Goal: Information Seeking & Learning: Find specific fact

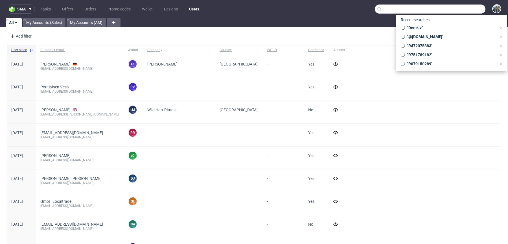
click at [467, 8] on input "text" at bounding box center [430, 9] width 111 height 9
paste input "apparell"
type input "apparell"
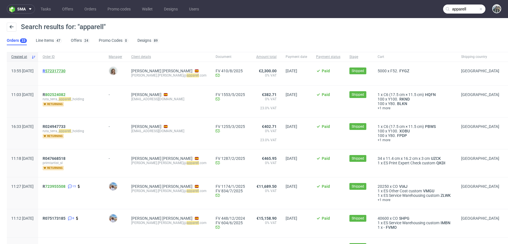
click at [65, 69] on link "572317730" at bounding box center [55, 71] width 20 height 5
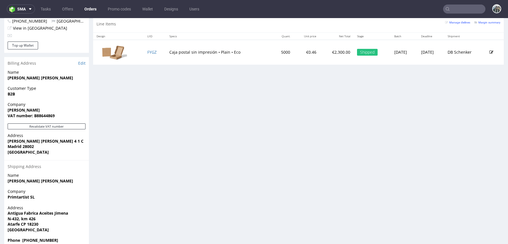
scroll to position [1, 0]
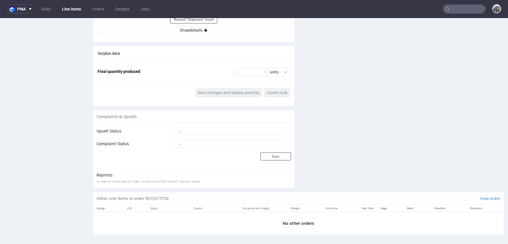
scroll to position [806, 0]
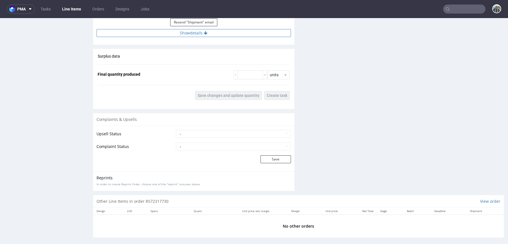
click at [228, 34] on button "Show details" at bounding box center [194, 33] width 194 height 8
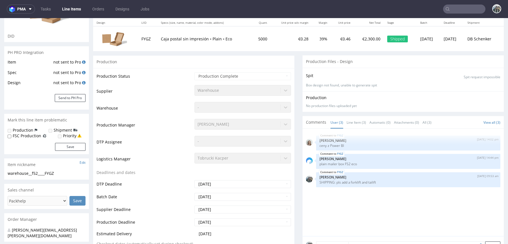
scroll to position [0, 0]
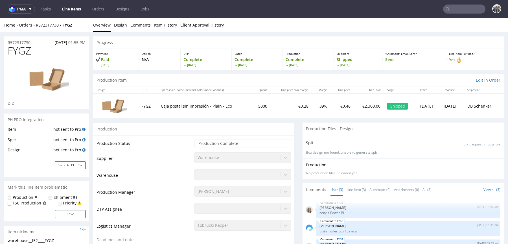
drag, startPoint x: 81, startPoint y: 21, endPoint x: 62, endPoint y: 21, distance: 19.5
click at [62, 21] on div "Home Orders R572317730 FYGZ Overview Design Comments Item History Client Approv…" at bounding box center [254, 25] width 508 height 14
drag, startPoint x: 62, startPoint y: 31, endPoint x: 62, endPoint y: 27, distance: 4.5
click at [62, 27] on div "Home Orders R572317730 FYGZ Overview Design Comments Item History Client Approv…" at bounding box center [254, 25] width 508 height 14
copy strong "FYGZ"
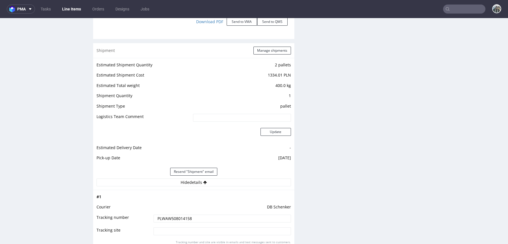
scroll to position [799, 0]
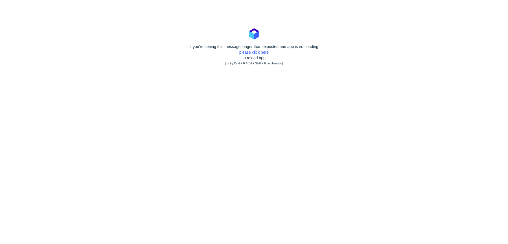
click at [256, 54] on link "please click here" at bounding box center [253, 52] width 29 height 5
click at [256, 56] on div "if you're seeing this message longer than expected and app is not loading pleas…" at bounding box center [254, 55] width 508 height 23
click at [257, 55] on div "if you're seeing this message longer than expected and app is not loading pleas…" at bounding box center [254, 55] width 508 height 23
click at [257, 54] on link "please click here" at bounding box center [253, 52] width 29 height 5
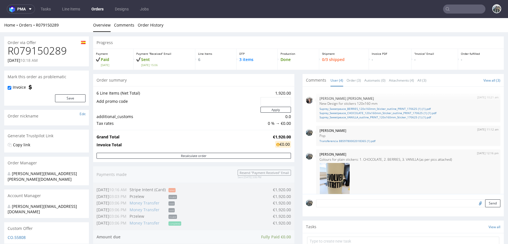
scroll to position [96, 0]
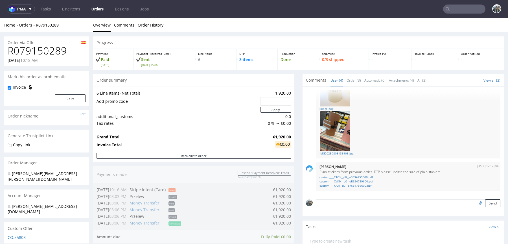
click at [52, 49] on h1 "R079150289" at bounding box center [47, 50] width 78 height 11
copy h1 "R079150289"
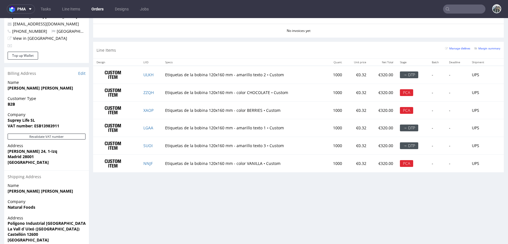
scroll to position [299, 0]
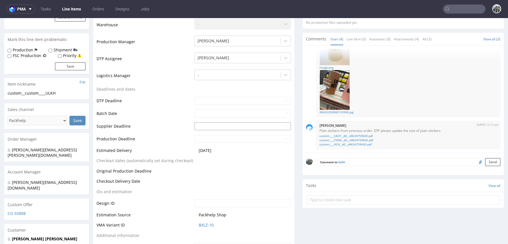
scroll to position [127, 0]
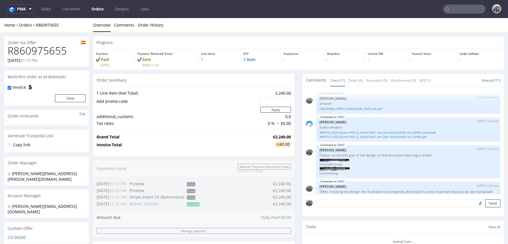
scroll to position [351, 0]
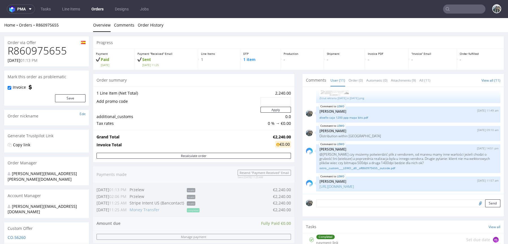
click at [43, 45] on h1 "R860975655" at bounding box center [47, 50] width 78 height 11
copy h1 "R860975655"
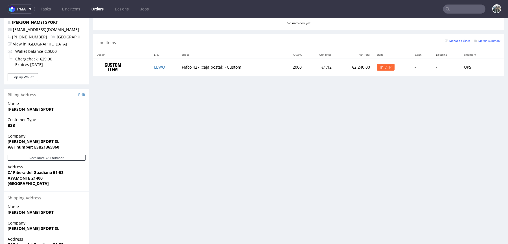
scroll to position [225, 0]
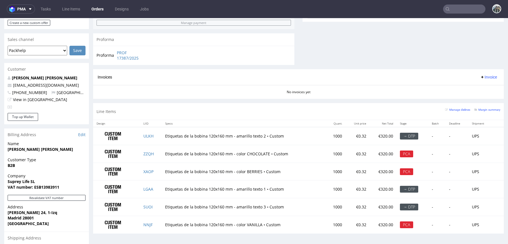
scroll to position [143, 0]
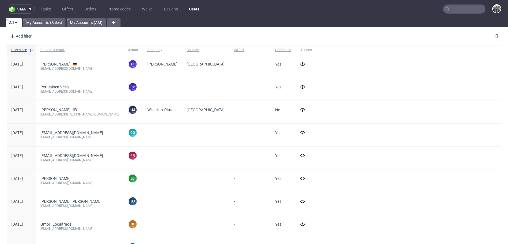
click at [446, 5] on input "text" at bounding box center [464, 9] width 42 height 9
paste input "camachofabricaciontextil"
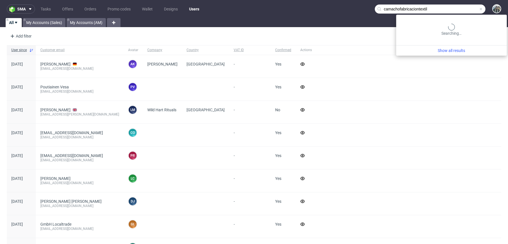
type input "camachofabricaciontextil"
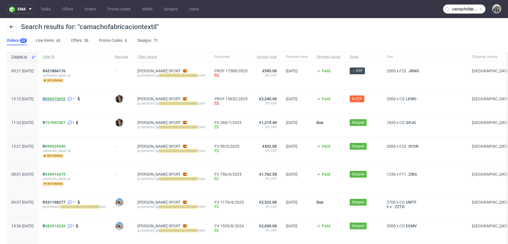
click at [62, 100] on span "R 860975655" at bounding box center [54, 99] width 23 height 5
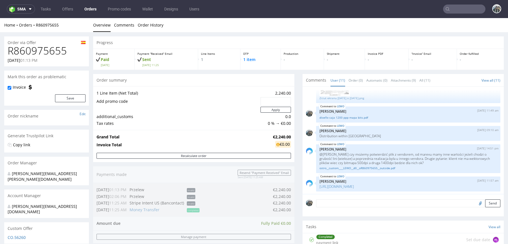
scroll to position [254, 0]
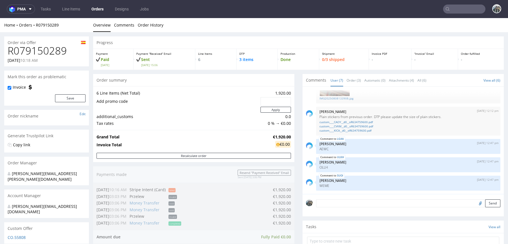
click at [51, 48] on h1 "R079150289" at bounding box center [47, 50] width 78 height 11
click at [50, 48] on h1 "R079150289" at bounding box center [47, 50] width 78 height 11
copy h1 "R079150289"
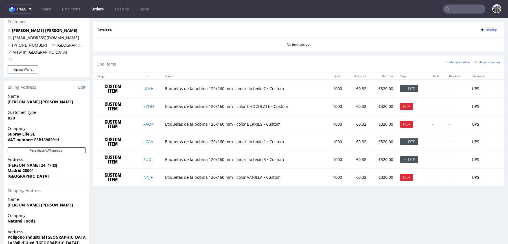
scroll to position [284, 0]
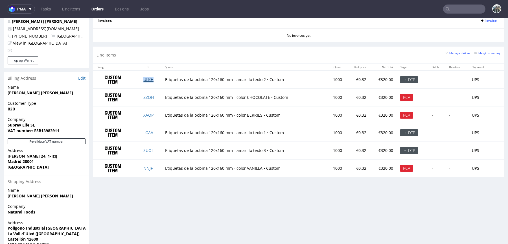
click at [147, 79] on link "ULKH" at bounding box center [148, 79] width 10 height 5
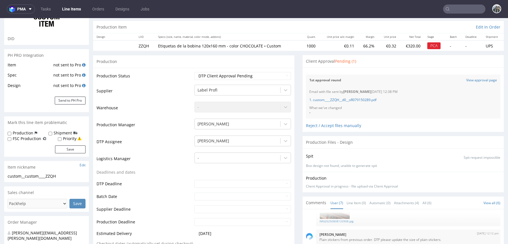
scroll to position [61, 0]
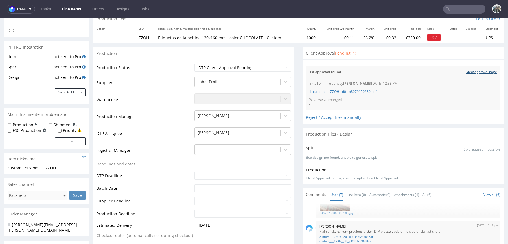
click at [466, 72] on link "View approval page" at bounding box center [481, 72] width 31 height 5
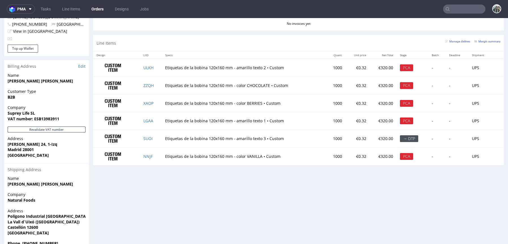
scroll to position [299, 0]
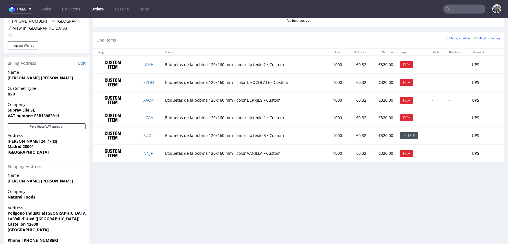
click at [158, 64] on td "ULKH" at bounding box center [151, 65] width 22 height 18
click at [147, 64] on link "ULKH" at bounding box center [148, 64] width 10 height 5
click at [155, 84] on td "ZZQH" at bounding box center [151, 82] width 22 height 18
click at [159, 96] on td "XAOP" at bounding box center [151, 100] width 22 height 18
click at [158, 116] on td "LGAA" at bounding box center [151, 118] width 22 height 18
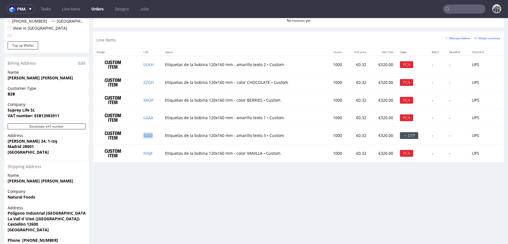
click at [158, 134] on td "SUOI" at bounding box center [151, 136] width 22 height 18
click at [158, 153] on td "NNJF" at bounding box center [151, 153] width 22 height 18
click at [148, 82] on link "ZZQH" at bounding box center [148, 82] width 10 height 5
click at [146, 100] on link "XAOP" at bounding box center [148, 99] width 10 height 5
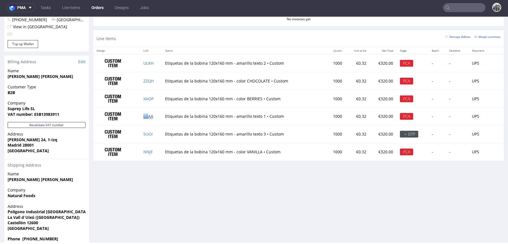
click at [147, 118] on td "LGAA" at bounding box center [151, 117] width 22 height 18
click at [149, 113] on link "LGAA" at bounding box center [148, 115] width 10 height 5
click at [146, 132] on link "SUOI" at bounding box center [147, 133] width 9 height 5
click at [146, 149] on link "NNJF" at bounding box center [147, 151] width 9 height 5
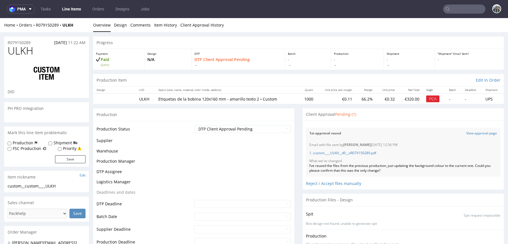
scroll to position [151, 0]
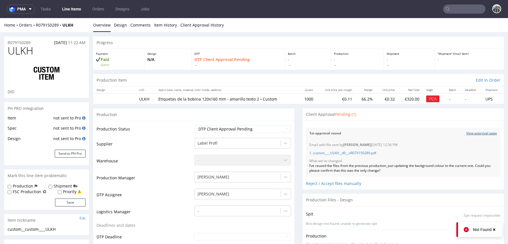
click at [467, 132] on link "View approval page" at bounding box center [481, 133] width 31 height 5
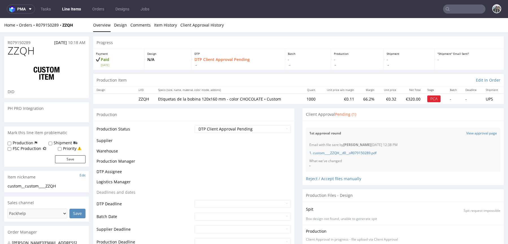
scroll to position [151, 0]
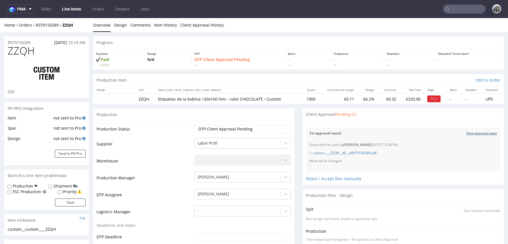
click at [466, 134] on link "View approval page" at bounding box center [481, 133] width 31 height 5
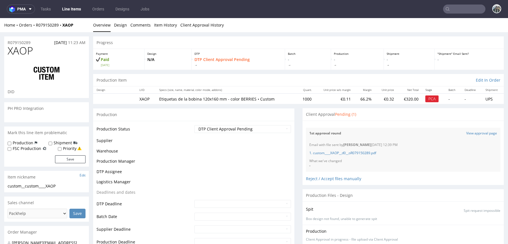
scroll to position [151, 0]
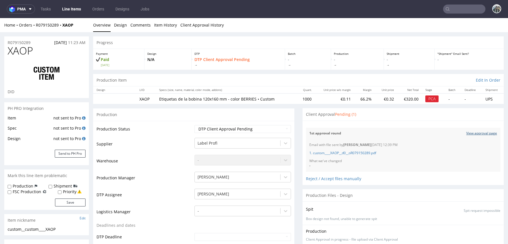
click at [469, 131] on link "View approval page" at bounding box center [481, 133] width 31 height 5
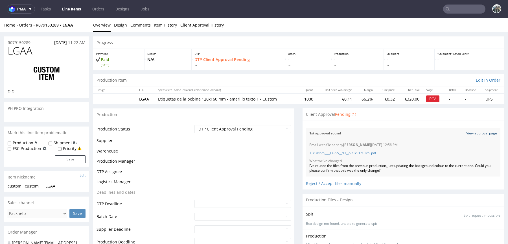
scroll to position [151, 0]
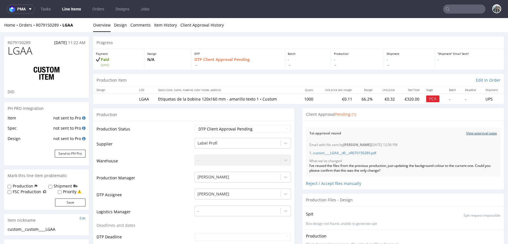
click at [478, 132] on link "View approval page" at bounding box center [481, 133] width 31 height 5
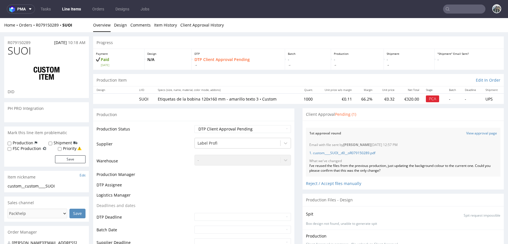
scroll to position [151, 0]
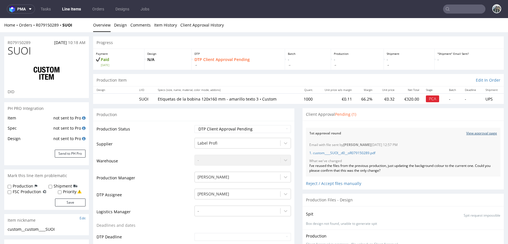
click at [466, 132] on link "View approval page" at bounding box center [481, 133] width 31 height 5
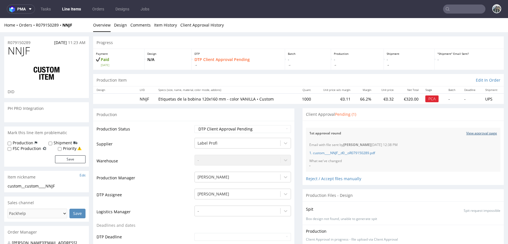
scroll to position [151, 0]
click at [466, 131] on link "View approval page" at bounding box center [481, 133] width 31 height 5
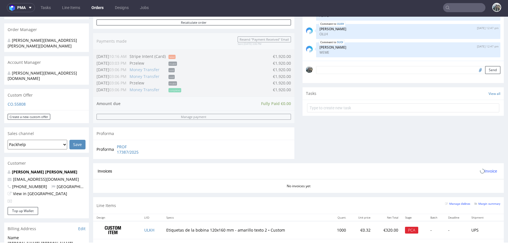
scroll to position [252, 0]
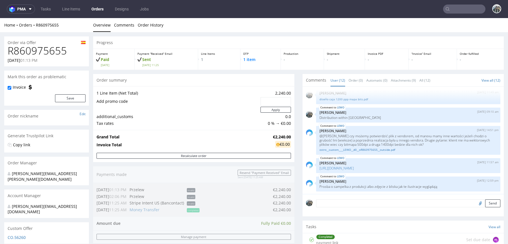
click at [42, 53] on h1 "R860975655" at bounding box center [47, 50] width 78 height 11
copy h1 "R860975655"
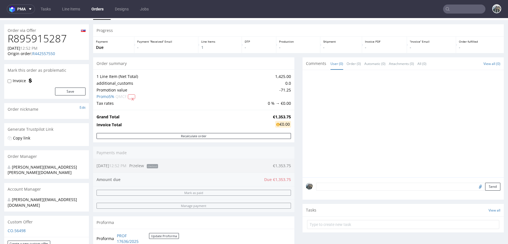
scroll to position [13, 0]
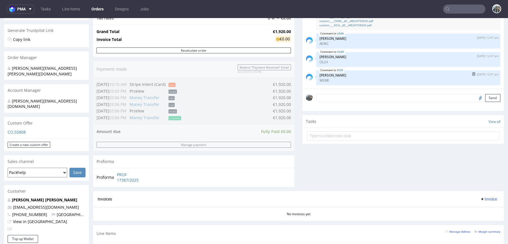
scroll to position [229, 0]
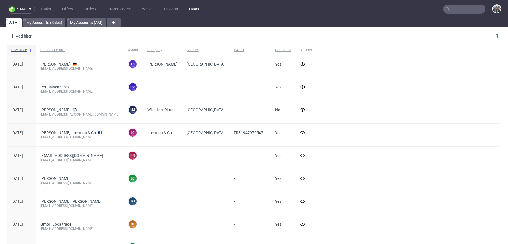
click at [446, 11] on input "text" at bounding box center [464, 9] width 42 height 9
paste input "sidorowicz"
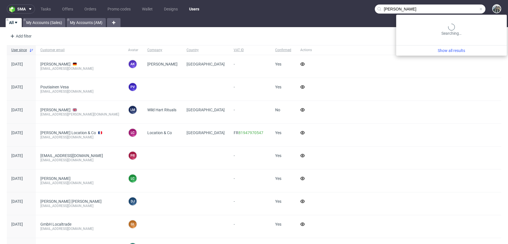
type input "sidorowicz"
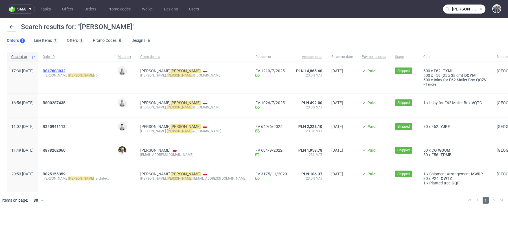
click at [65, 69] on span "R817603832" at bounding box center [54, 71] width 23 height 5
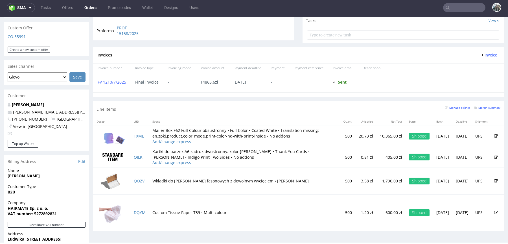
scroll to position [174, 0]
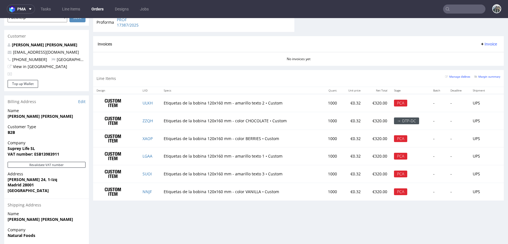
scroll to position [299, 0]
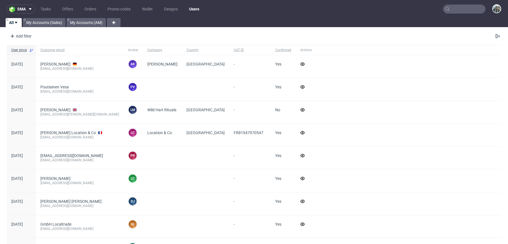
click at [466, 12] on input "text" at bounding box center [464, 9] width 42 height 9
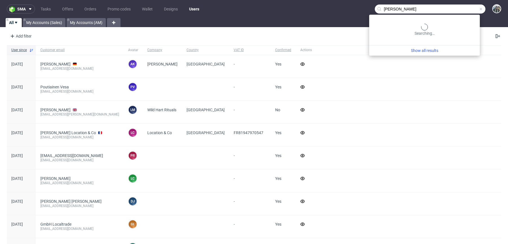
type input "sidorowicz"
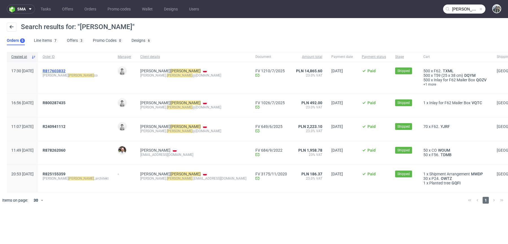
click at [61, 71] on span "R817603832" at bounding box center [54, 71] width 23 height 5
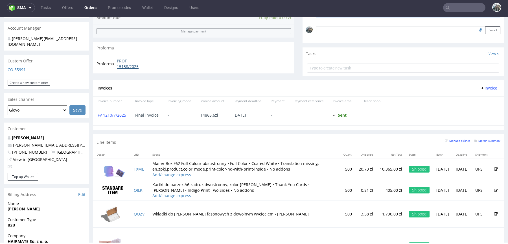
scroll to position [146, 0]
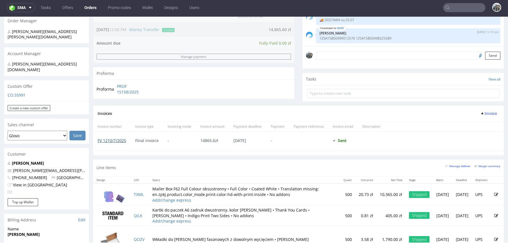
click at [118, 140] on link "FV 1210/7/2025" at bounding box center [112, 140] width 29 height 5
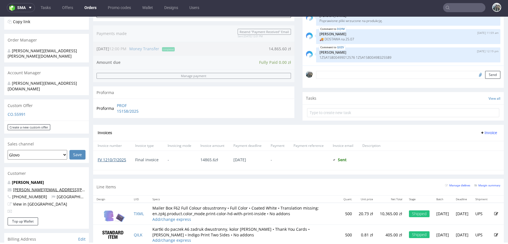
scroll to position [0, 0]
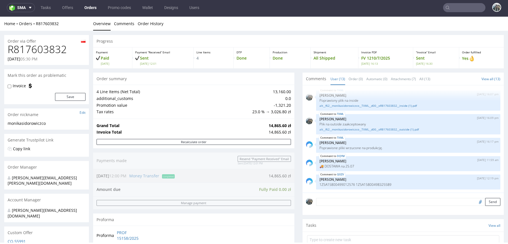
click at [39, 49] on h1 "R817603832" at bounding box center [47, 49] width 78 height 11
copy h1 "R817603832"
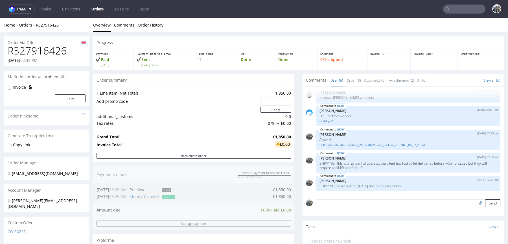
click at [41, 49] on h1 "R327916426" at bounding box center [47, 50] width 78 height 11
copy h1 "R327916426"
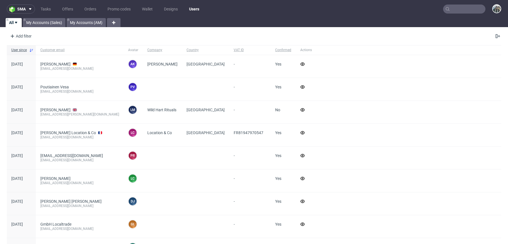
click at [450, 10] on input "text" at bounding box center [464, 9] width 42 height 9
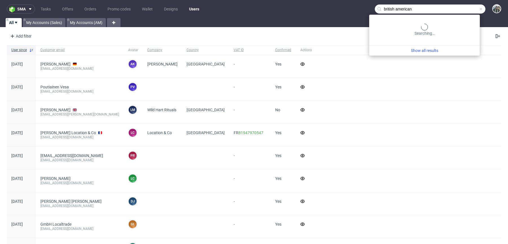
type input "british american"
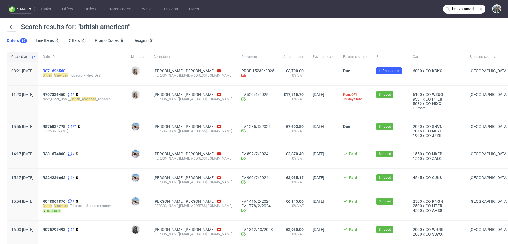
click at [60, 69] on span "R071696560" at bounding box center [54, 71] width 23 height 5
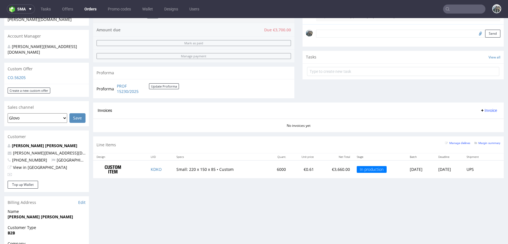
scroll to position [82, 0]
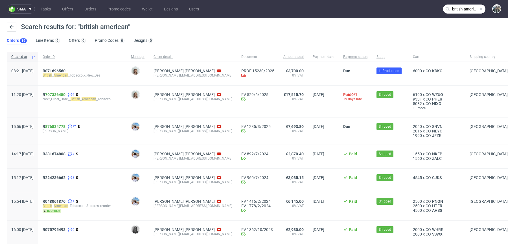
click at [461, 12] on input "british american" at bounding box center [464, 9] width 42 height 9
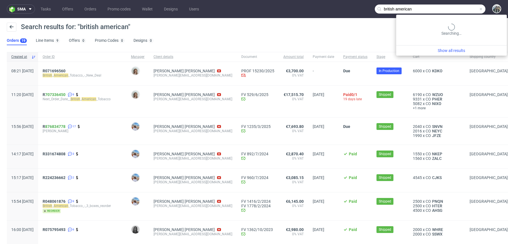
paste input "Xlash"
type input "Xlash"
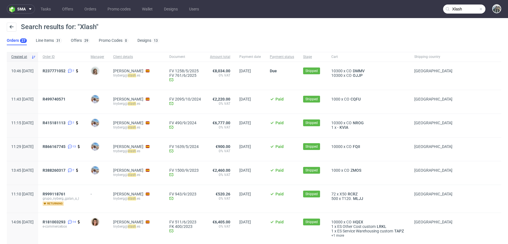
drag, startPoint x: 52, startPoint y: 69, endPoint x: 55, endPoint y: 70, distance: 3.5
click at [38, 70] on div "10:46 Fri 16.05.2025" at bounding box center [22, 76] width 31 height 28
drag, startPoint x: 60, startPoint y: 76, endPoint x: 60, endPoint y: 70, distance: 6.2
click at [60, 70] on span "R237771052 7" at bounding box center [62, 76] width 39 height 14
copy span "R237771052"
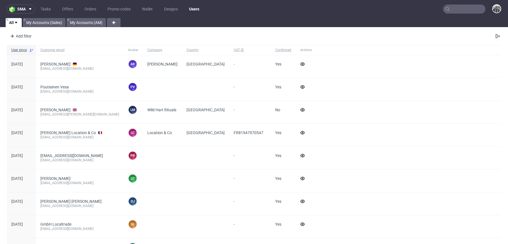
click at [454, 14] on nav "sma Tasks Offers Orders Promo codes Wallet Designs Users" at bounding box center [254, 9] width 508 height 18
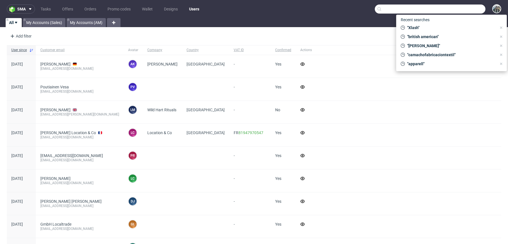
click at [461, 10] on input "text" at bounding box center [430, 9] width 111 height 9
paste input "R037952043"
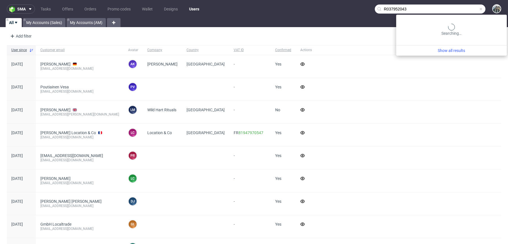
type input "R037952043"
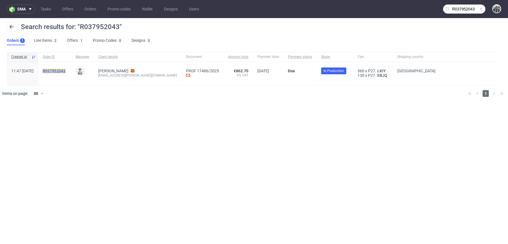
click at [65, 69] on mark "R037952043" at bounding box center [54, 71] width 23 height 5
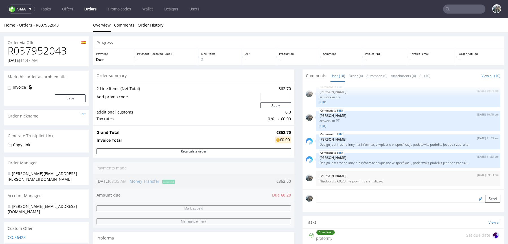
click at [33, 48] on h1 "R037952043" at bounding box center [47, 50] width 78 height 11
click at [33, 49] on h1 "R037952043" at bounding box center [47, 50] width 78 height 11
copy h1 "R037952043"
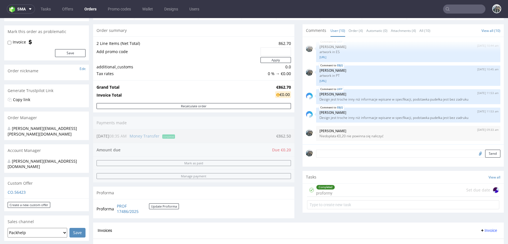
scroll to position [118, 0]
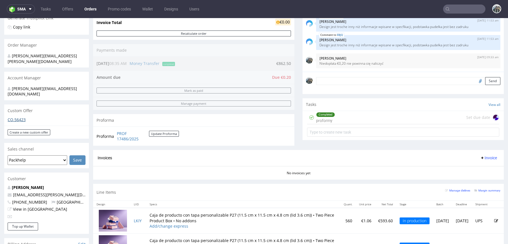
click at [19, 117] on link "CO.56423" at bounding box center [17, 119] width 18 height 5
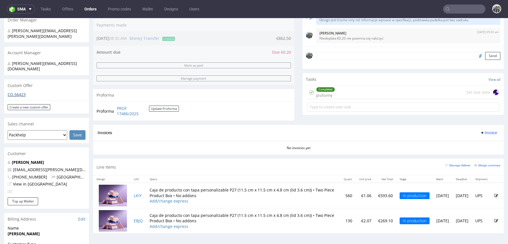
scroll to position [184, 0]
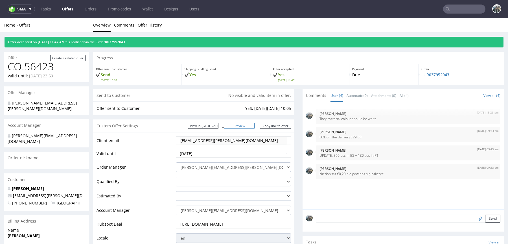
click at [246, 126] on link "Preview" at bounding box center [239, 126] width 31 height 6
click at [458, 8] on input "text" at bounding box center [464, 9] width 42 height 9
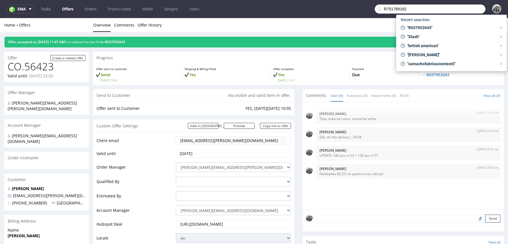
type input "R751789182"
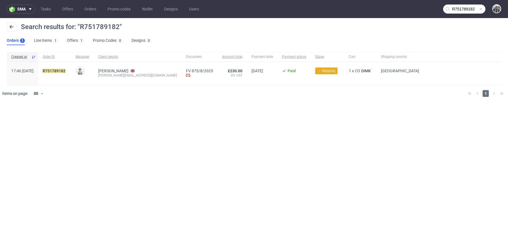
click at [71, 67] on div "R751789182" at bounding box center [54, 73] width 33 height 23
click at [71, 68] on div "R751789182" at bounding box center [54, 73] width 33 height 23
click at [71, 68] on div "R 751789182" at bounding box center [54, 73] width 33 height 23
click at [65, 69] on link "751789182" at bounding box center [55, 71] width 20 height 5
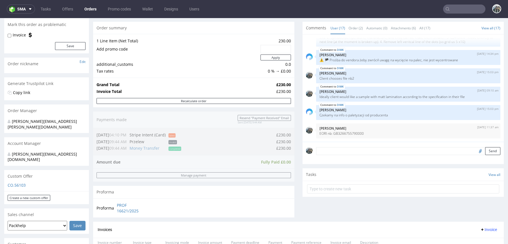
scroll to position [164, 0]
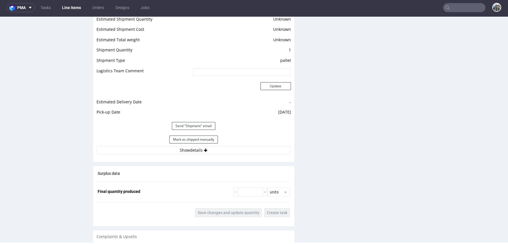
scroll to position [759, 0]
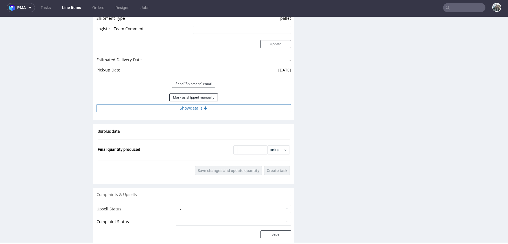
click at [200, 108] on button "Show details" at bounding box center [194, 108] width 194 height 8
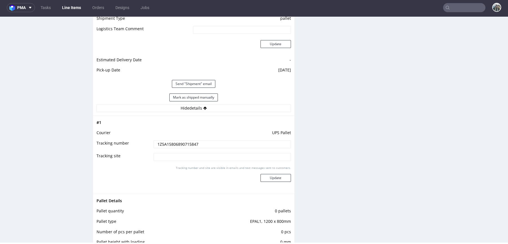
click at [206, 143] on input "1Z5A15806890715847" at bounding box center [222, 144] width 137 height 8
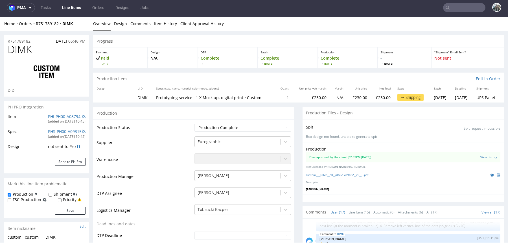
scroll to position [180, 0]
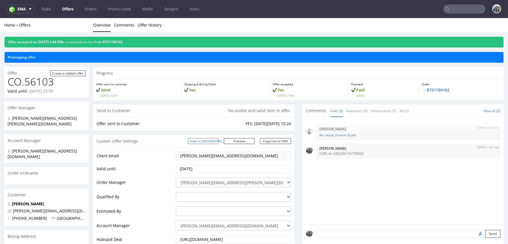
click at [218, 139] on link "View in [GEOGRAPHIC_DATA]" at bounding box center [203, 141] width 30 height 6
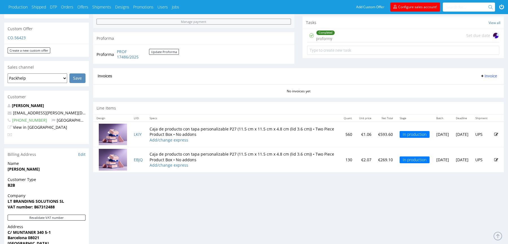
scroll to position [179, 0]
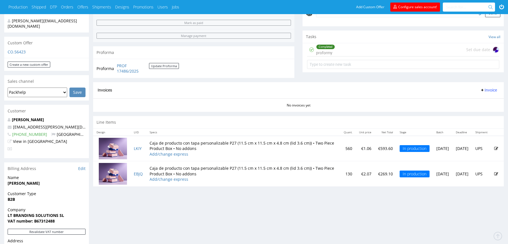
scroll to position [196, 0]
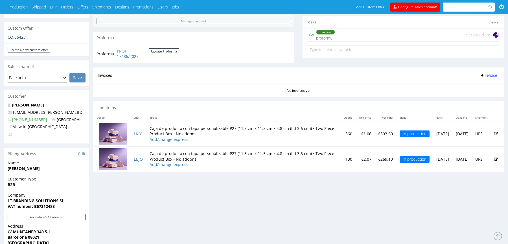
click at [20, 34] on link "CO.56423" at bounding box center [17, 36] width 18 height 5
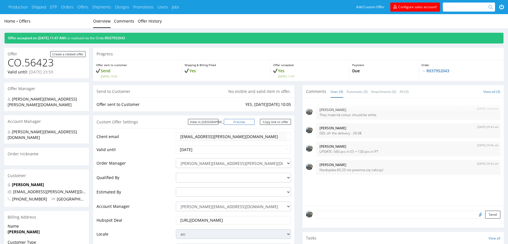
click at [248, 124] on link "Preview" at bounding box center [239, 122] width 31 height 6
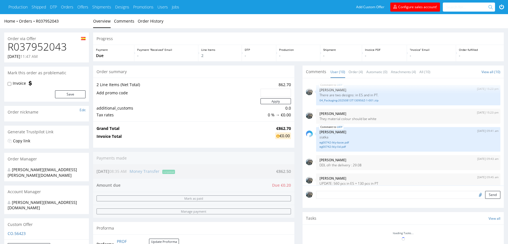
scroll to position [109, 0]
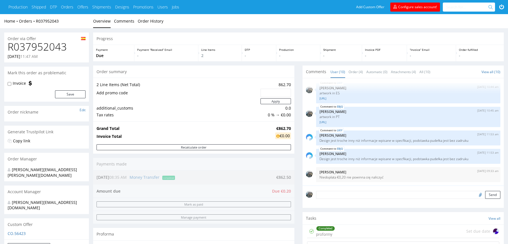
click at [39, 49] on h1 "R037952043" at bounding box center [47, 46] width 78 height 11
copy h1 "R037952043"
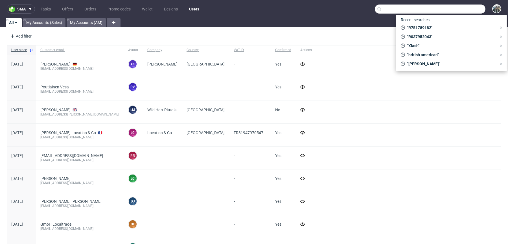
click at [471, 7] on input "text" at bounding box center [430, 9] width 111 height 9
paste input "R037952043"
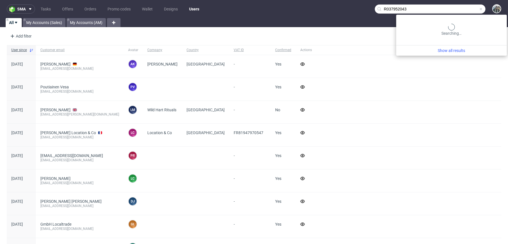
type input "R037952043"
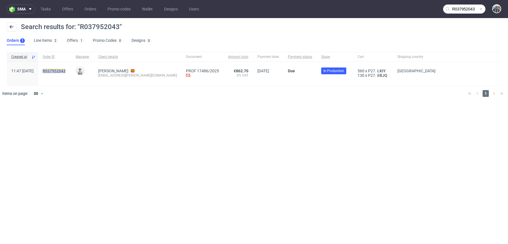
click at [65, 72] on mark "R037952043" at bounding box center [54, 71] width 23 height 5
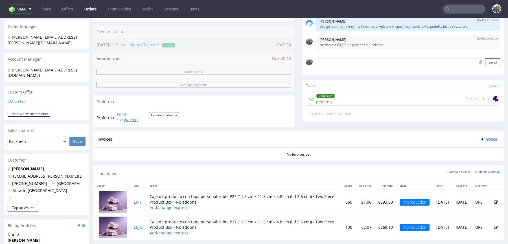
scroll to position [138, 0]
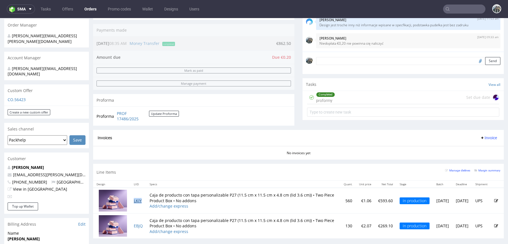
click at [137, 200] on link "LKIY" at bounding box center [138, 200] width 8 height 5
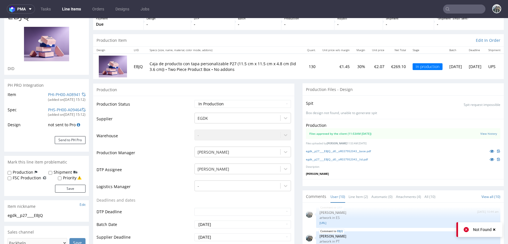
scroll to position [37, 0]
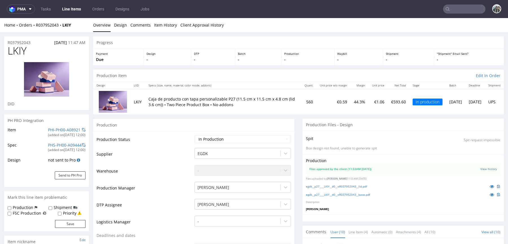
scroll to position [109, 0]
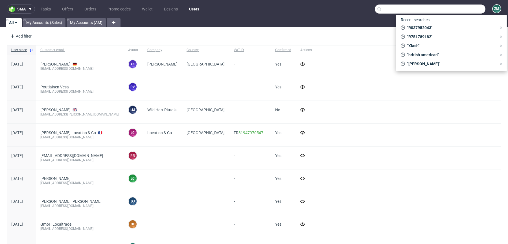
click at [463, 12] on input "text" at bounding box center [430, 9] width 111 height 9
paste input "R490736445"
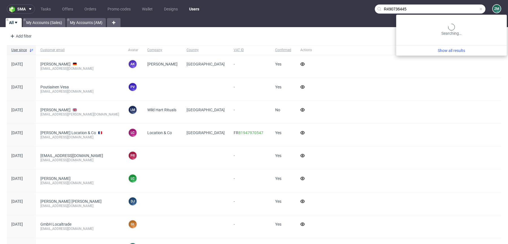
type input "R490736445"
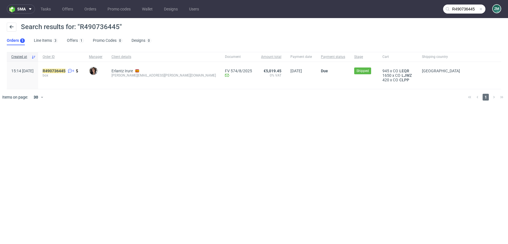
click at [77, 67] on div "R490736445 6 box" at bounding box center [61, 75] width 46 height 27
click at [65, 69] on mark "R490736445" at bounding box center [54, 71] width 23 height 5
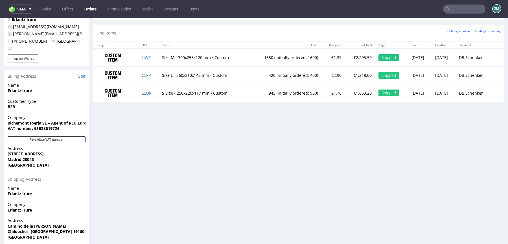
scroll to position [299, 0]
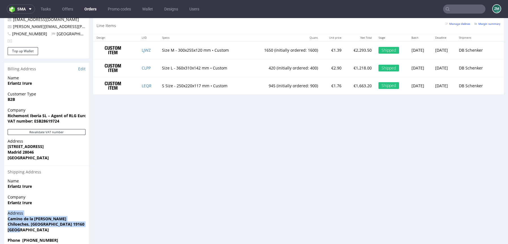
drag, startPoint x: 21, startPoint y: 216, endPoint x: 7, endPoint y: 204, distance: 18.4
click at [7, 210] on div "Address Camino de la Vega Chiloeches, Guadalajara 19160 Spain" at bounding box center [46, 223] width 85 height 27
copy p "Address Camino de la Vega Chiloeches, Guadalajara 19160 Spain"
drag, startPoint x: 7, startPoint y: 106, endPoint x: 47, endPoint y: 104, distance: 39.5
click at [47, 113] on strong "Richemont Iberia SL – Agent of RLG Europe" at bounding box center [50, 115] width 84 height 5
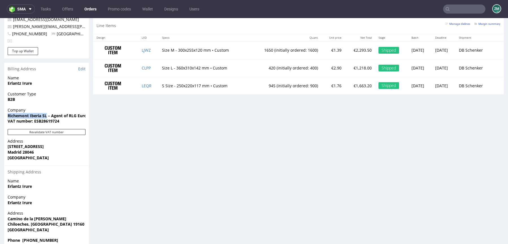
copy strong "Richemont Iberia SL"
click at [66, 113] on strong "Richemont Iberia SL – Agent of RLG Europe" at bounding box center [50, 115] width 84 height 5
drag, startPoint x: 10, startPoint y: 104, endPoint x: 89, endPoint y: 104, distance: 78.8
click at [89, 107] on div "Company Richemont Iberia SL – Agent of RLG Europe VAT number: ESB28619724" at bounding box center [46, 118] width 85 height 22
copy strong "ichemont Iberia SL – Agent of RLG Europ"
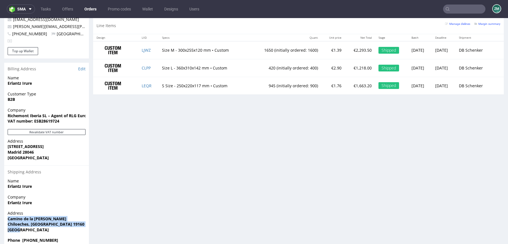
drag, startPoint x: 26, startPoint y: 218, endPoint x: 7, endPoint y: 207, distance: 22.0
click at [8, 210] on p "Address Camino de la Vega Chiloeches, Guadalajara 19160 Spain" at bounding box center [47, 221] width 78 height 22
copy p "Camino de la Vega Chiloeches, Guadalajara 19160 Spain"
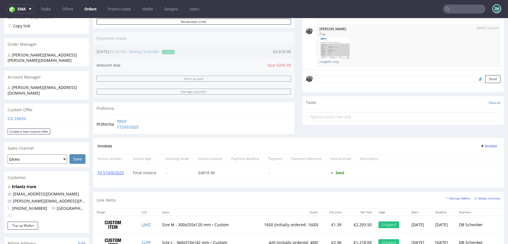
scroll to position [0, 0]
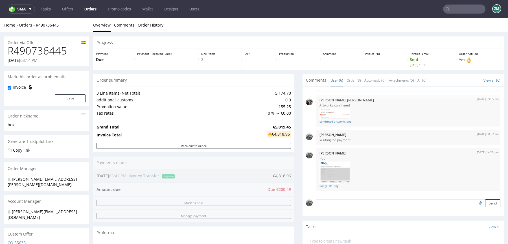
click at [37, 51] on h1 "R490736445" at bounding box center [47, 50] width 78 height 11
copy h1 "R490736445"
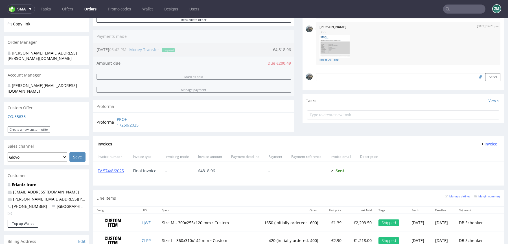
scroll to position [179, 0]
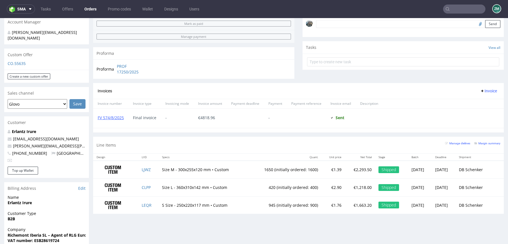
click at [38, 150] on span "+34 663 134 923" at bounding box center [28, 152] width 40 height 5
click at [34, 150] on span "+34 663 134 923" at bounding box center [28, 152] width 40 height 5
click at [27, 150] on span "+34 663 134 923" at bounding box center [28, 152] width 40 height 5
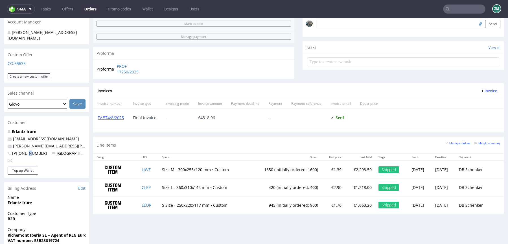
drag, startPoint x: 43, startPoint y: 143, endPoint x: 16, endPoint y: 142, distance: 27.4
click at [16, 150] on span "+34 663 134 923" at bounding box center [28, 152] width 40 height 5
copy span "34 663 134 923"
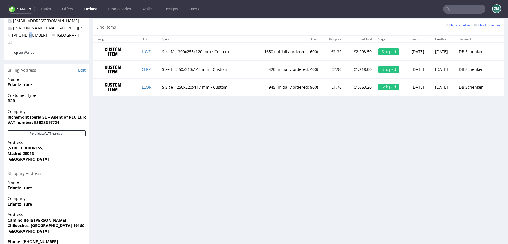
scroll to position [299, 0]
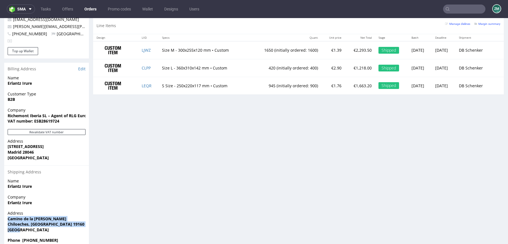
drag, startPoint x: 18, startPoint y: 217, endPoint x: 8, endPoint y: 205, distance: 16.0
click at [8, 210] on p "Address Camino de la Vega Chiloeches, Guadalajara 19160 Spain" at bounding box center [47, 221] width 78 height 22
copy p "Camino de la Vega Chiloeches, Guadalajara 19160 Spain"
drag, startPoint x: 48, startPoint y: 105, endPoint x: 36, endPoint y: 105, distance: 12.4
click at [37, 113] on strong "Richemont Iberia SL – Agent of RLG Europe" at bounding box center [50, 115] width 84 height 5
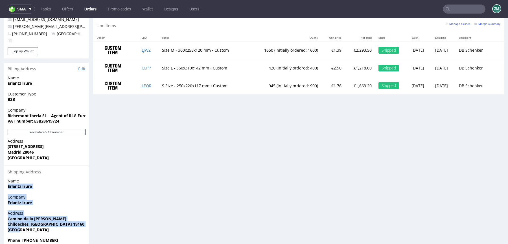
drag, startPoint x: 24, startPoint y: 216, endPoint x: 6, endPoint y: 174, distance: 45.6
click at [7, 175] on section "Billing Address Edit Name Erlantz Irure Customer Type B2B Company Richemont Ibe…" at bounding box center [46, 155] width 85 height 185
copy section "Erlantz Irure Company Erlantz Irure Address Camino de la Vega Chiloeches, Guada…"
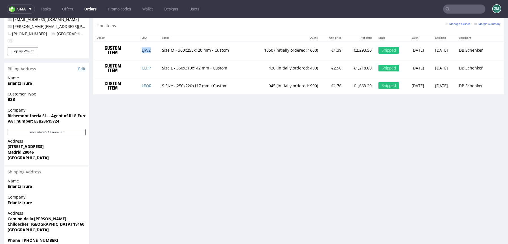
click at [142, 50] on link "LJWZ" at bounding box center [146, 49] width 9 height 5
drag, startPoint x: 27, startPoint y: 218, endPoint x: 8, endPoint y: 204, distance: 23.8
click at [5, 210] on div "Address Camino de la Vega Chiloeches, Guadalajara 19160 Spain" at bounding box center [46, 223] width 85 height 27
copy p "Camino de la Vega Chiloeches, Guadalajara 19160 Spain"
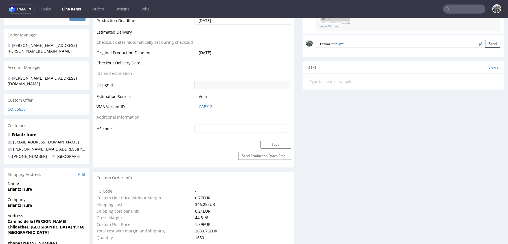
scroll to position [250, 0]
drag, startPoint x: 64, startPoint y: 132, endPoint x: 35, endPoint y: 131, distance: 29.4
click at [35, 139] on p "[EMAIL_ADDRESS][DOMAIN_NAME]" at bounding box center [47, 142] width 78 height 6
copy link "@[DOMAIN_NAME]"
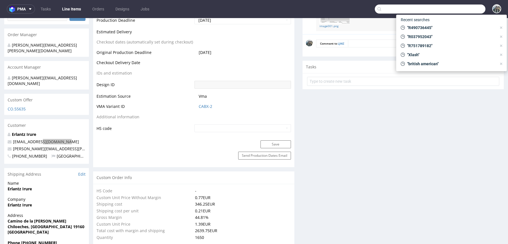
click at [468, 5] on input "text" at bounding box center [430, 9] width 111 height 9
paste input "@cartier.com"
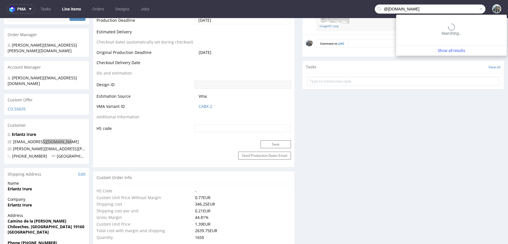
type input "@cartier.com"
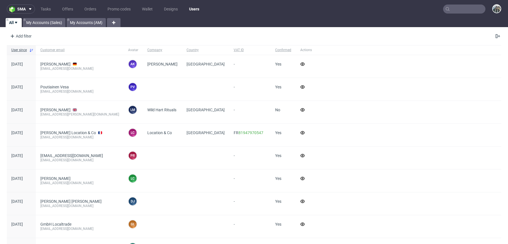
click at [462, 14] on nav "sma Tasks Offers Orders Promo codes Wallet Designs Users" at bounding box center [254, 9] width 508 height 18
click at [462, 10] on input "text" at bounding box center [464, 9] width 42 height 9
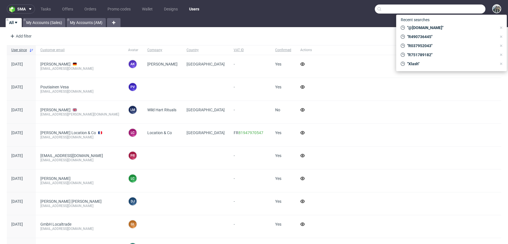
paste input "avea"
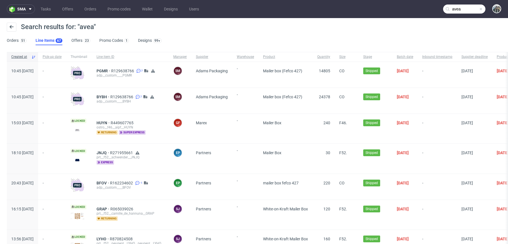
click at [457, 10] on input "avea" at bounding box center [464, 9] width 42 height 9
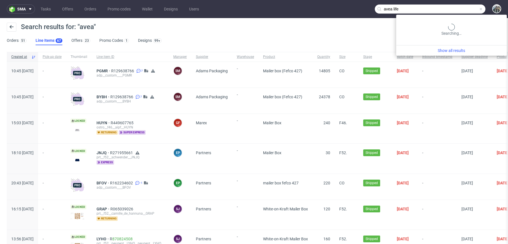
type input "avea life"
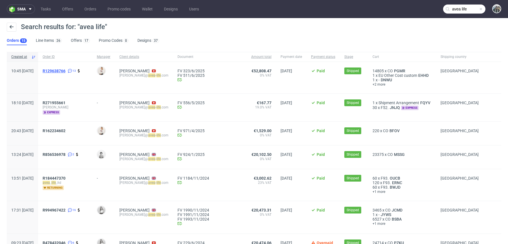
click at [65, 71] on span "R129638766" at bounding box center [54, 71] width 23 height 5
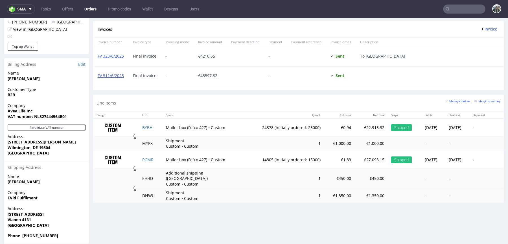
scroll to position [234, 0]
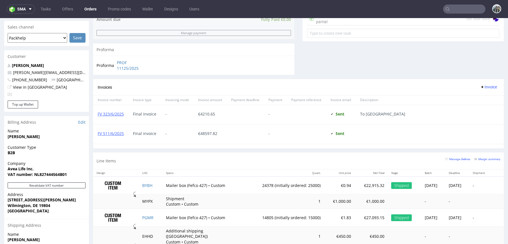
click at [31, 56] on div "Customer" at bounding box center [46, 56] width 85 height 12
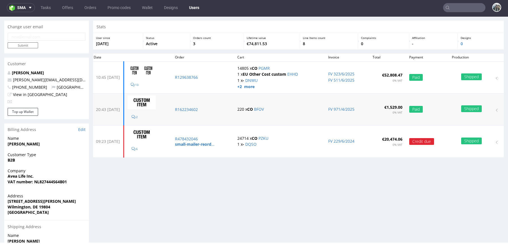
scroll to position [26, 0]
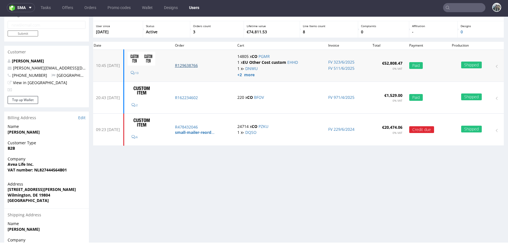
click at [201, 63] on p "R129638766" at bounding box center [203, 66] width 56 height 6
click at [202, 95] on p "R162234602" at bounding box center [203, 98] width 56 height 6
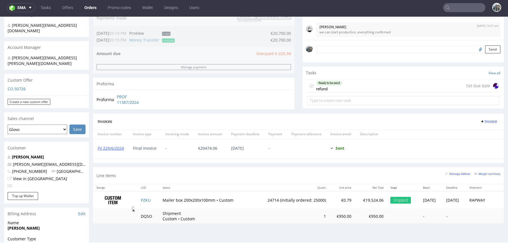
scroll to position [154, 0]
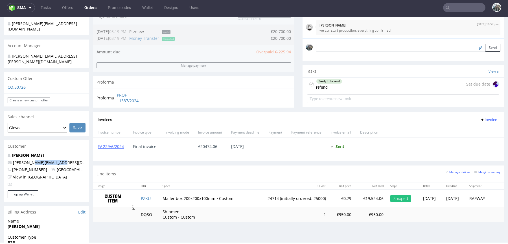
drag, startPoint x: 64, startPoint y: 152, endPoint x: 30, endPoint y: 148, distance: 33.5
click at [29, 160] on p "gianluigi@avea-life.com" at bounding box center [47, 163] width 78 height 6
copy link "@avea-life.com"
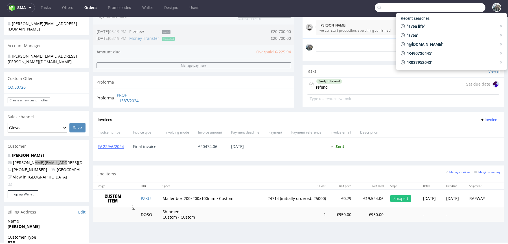
click at [466, 8] on input "text" at bounding box center [430, 7] width 111 height 9
paste input "@avea-life.com"
type input "@avea-life.com"
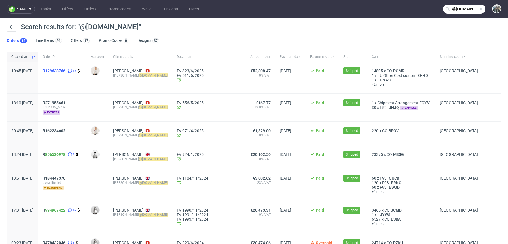
click at [65, 69] on span "R129638766" at bounding box center [54, 71] width 23 height 5
drag, startPoint x: 64, startPoint y: 101, endPoint x: 64, endPoint y: 132, distance: 31.0
click at [64, 101] on span "R271955661" at bounding box center [54, 102] width 23 height 5
click at [64, 131] on span "R162234602" at bounding box center [54, 130] width 23 height 5
click at [61, 152] on span "R 856536978" at bounding box center [54, 154] width 23 height 5
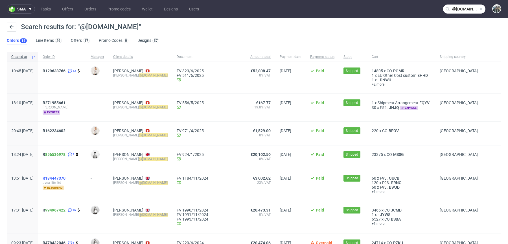
click at [65, 176] on span "R184447370" at bounding box center [54, 178] width 23 height 5
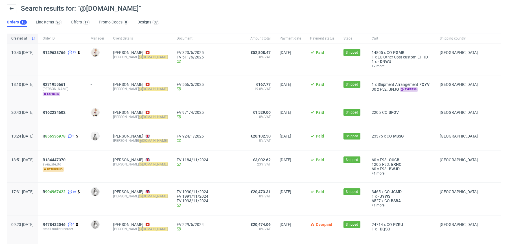
scroll to position [20, 0]
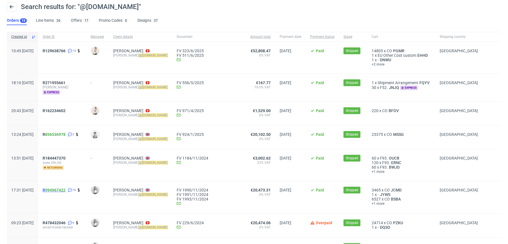
click at [62, 191] on span "R 994967422" at bounding box center [54, 190] width 23 height 5
click at [65, 221] on span "R478432046" at bounding box center [54, 222] width 23 height 5
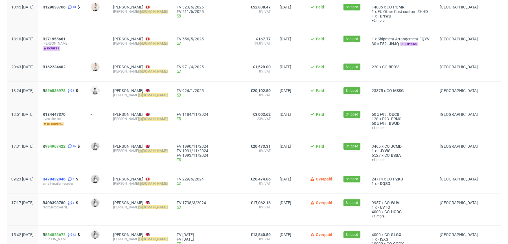
scroll to position [74, 0]
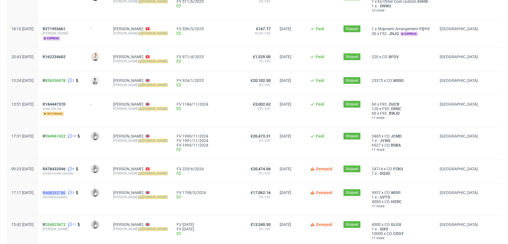
click at [65, 192] on span "R408393780" at bounding box center [54, 192] width 23 height 5
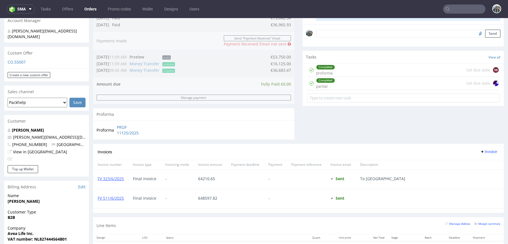
scroll to position [171, 0]
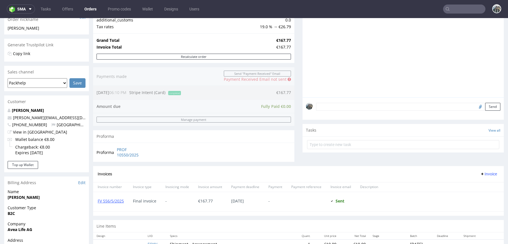
scroll to position [96, 0]
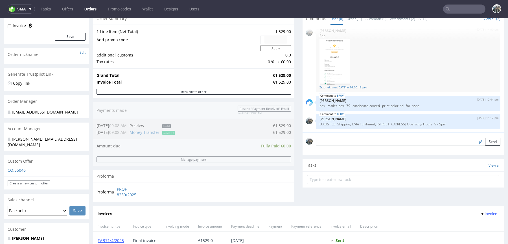
scroll to position [63, 0]
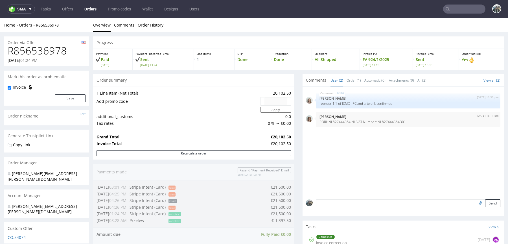
scroll to position [58, 0]
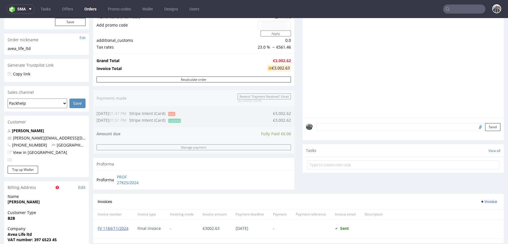
scroll to position [94, 0]
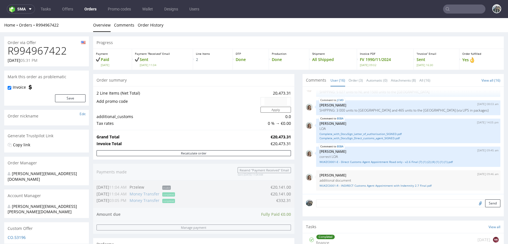
scroll to position [107, 0]
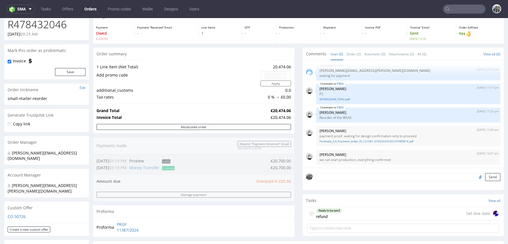
scroll to position [40, 0]
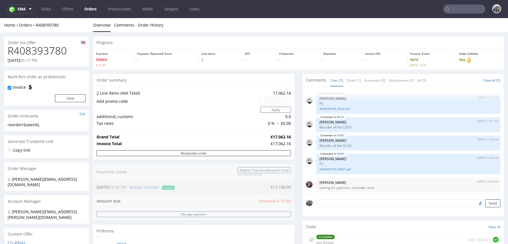
scroll to position [2, 0]
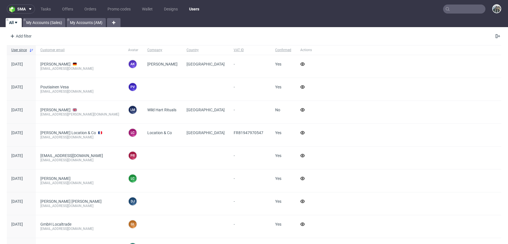
click at [468, 14] on nav "sma Tasks Offers Orders Promo codes Wallet Designs Users" at bounding box center [254, 9] width 508 height 18
paste input "thelta"
type input "thelta"
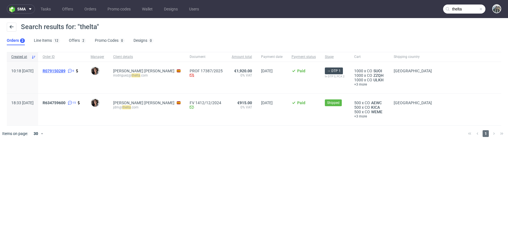
click at [65, 72] on span "R079150289" at bounding box center [54, 71] width 23 height 5
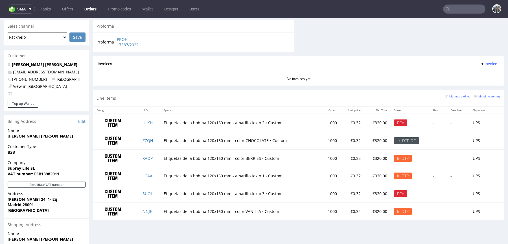
scroll to position [274, 0]
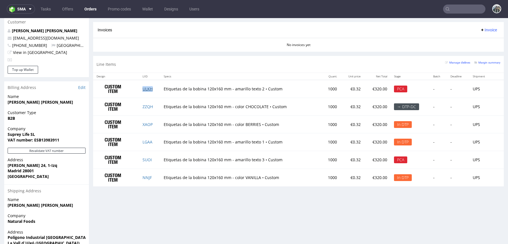
click at [146, 88] on link "ULKH" at bounding box center [148, 88] width 10 height 5
click at [156, 91] on td "ULKH" at bounding box center [149, 89] width 21 height 18
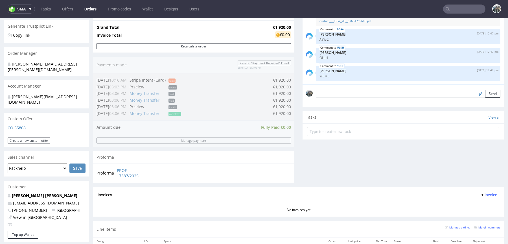
scroll to position [299, 0]
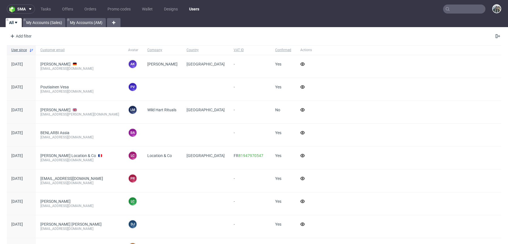
click at [454, 8] on input "text" at bounding box center [464, 9] width 42 height 9
paste input "cityinabox"
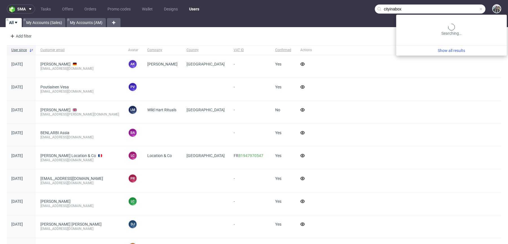
type input "cityinabox"
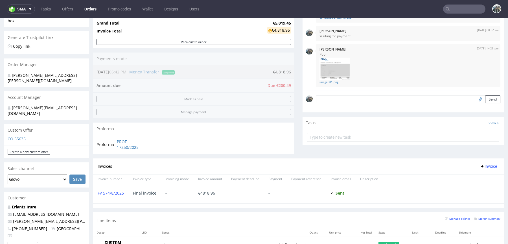
scroll to position [96, 0]
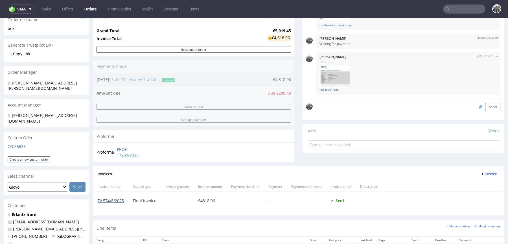
click at [115, 201] on link "FV 574/8/2025" at bounding box center [111, 200] width 26 height 5
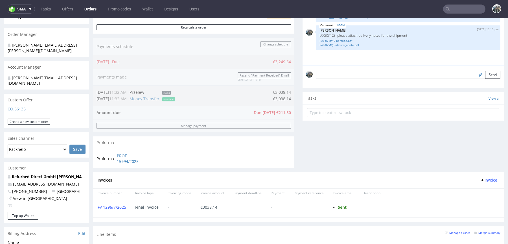
scroll to position [130, 0]
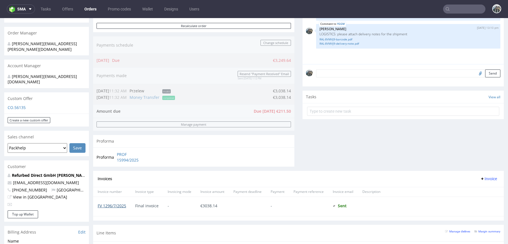
click at [115, 204] on link "FV 1296/7/2025" at bounding box center [112, 205] width 29 height 5
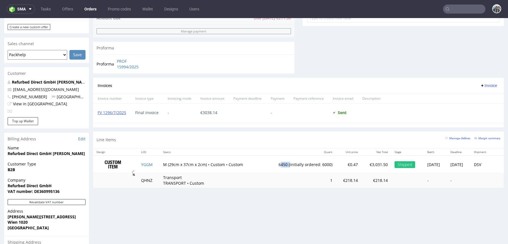
drag, startPoint x: 272, startPoint y: 163, endPoint x: 281, endPoint y: 163, distance: 9.3
click at [281, 163] on td "6450 (initially ordered: 6000)" at bounding box center [299, 165] width 73 height 18
copy td "450 ("
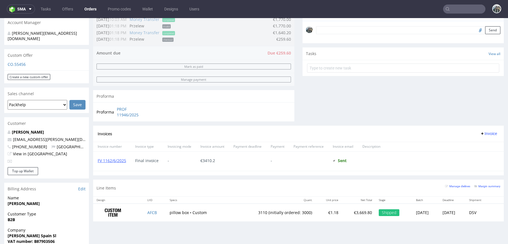
scroll to position [253, 0]
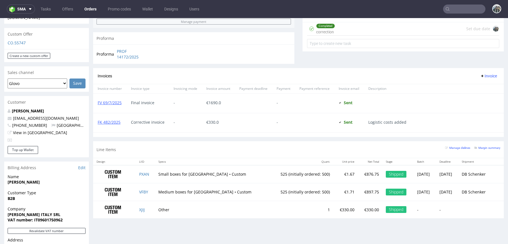
scroll to position [208, 0]
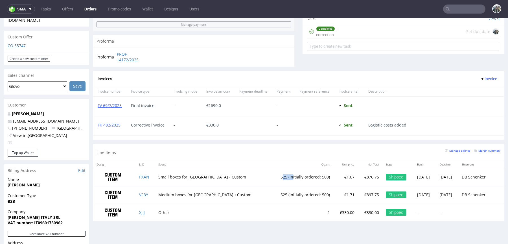
drag, startPoint x: 256, startPoint y: 175, endPoint x: 269, endPoint y: 175, distance: 13.3
click at [269, 175] on td "525 (initially ordered: 500)" at bounding box center [301, 177] width 64 height 18
click at [269, 183] on td "525 (initially ordered: 500)" at bounding box center [301, 177] width 64 height 18
drag, startPoint x: 260, startPoint y: 176, endPoint x: 256, endPoint y: 176, distance: 3.7
click at [269, 176] on td "525 (initially ordered: 500)" at bounding box center [301, 177] width 64 height 18
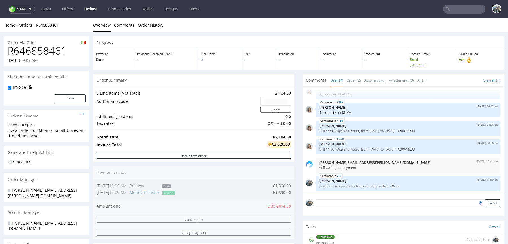
scroll to position [5, 0]
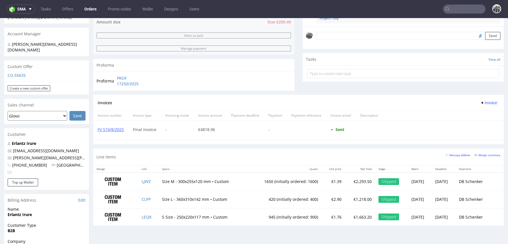
scroll to position [163, 0]
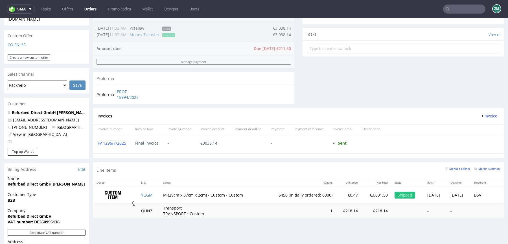
scroll to position [205, 0]
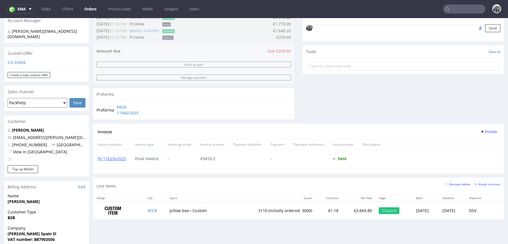
scroll to position [177, 0]
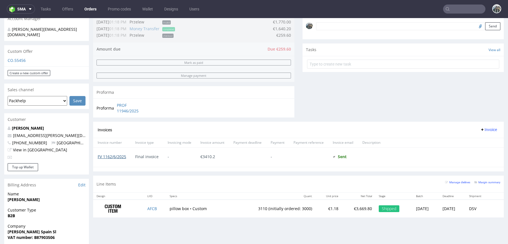
click at [120, 157] on link "FV 1162/6/2025" at bounding box center [112, 156] width 29 height 5
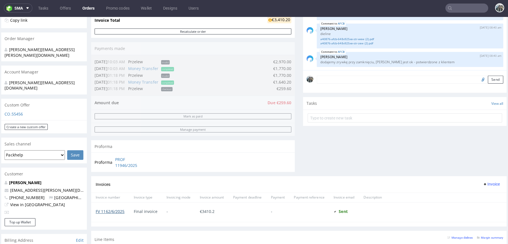
scroll to position [0, 0]
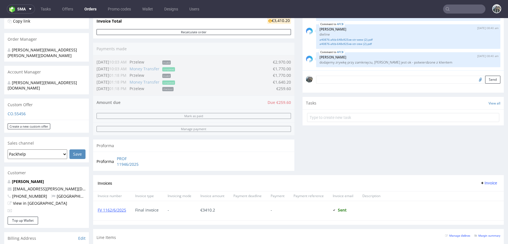
click at [253, 85] on div "Order summary 1 Line Item (Net Total) 3,669.80 Add promo code Apply additional_…" at bounding box center [193, 62] width 201 height 225
drag, startPoint x: 269, startPoint y: 82, endPoint x: 281, endPoint y: 81, distance: 12.2
click at [281, 81] on div "Order summary 1 Line Item (Net Total) 3,669.80 Add promo code Apply additional_…" at bounding box center [193, 62] width 201 height 225
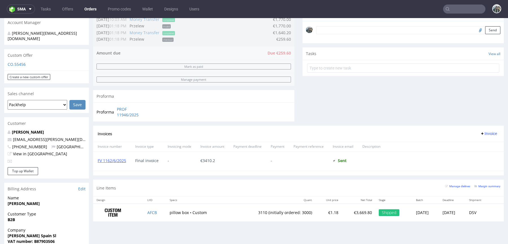
scroll to position [174, 0]
click at [122, 158] on link "FV 1162/6/2025" at bounding box center [112, 159] width 29 height 5
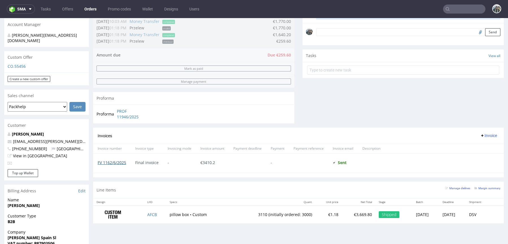
scroll to position [0, 0]
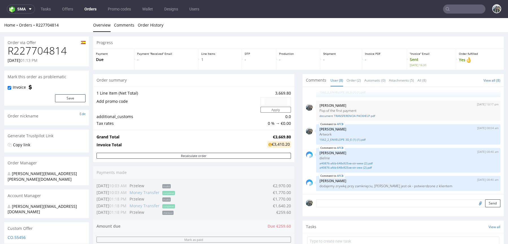
click at [27, 48] on h1 "R227704814" at bounding box center [47, 50] width 78 height 11
copy h1 "R227704814"
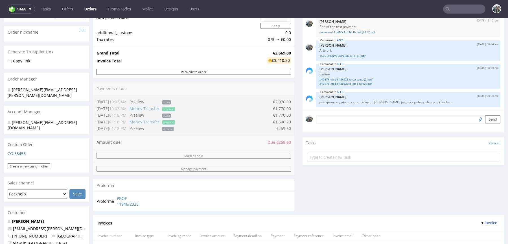
scroll to position [214, 0]
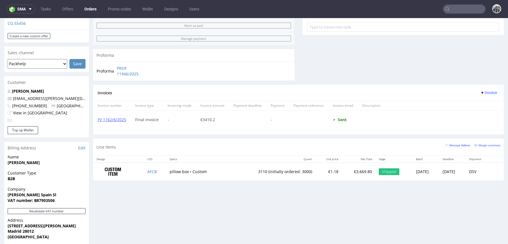
click at [246, 169] on td "3110 (initially ordered: 3000)" at bounding box center [274, 172] width 83 height 18
copy td "3110"
drag, startPoint x: 322, startPoint y: 169, endPoint x: 304, endPoint y: 169, distance: 17.5
click at [316, 169] on td "€1.18" at bounding box center [329, 172] width 26 height 18
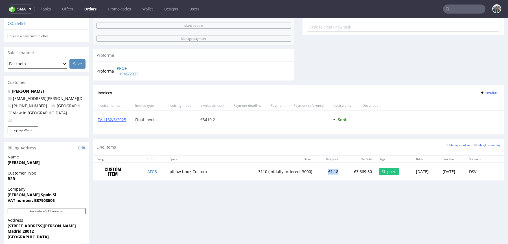
copy td "€1.18"
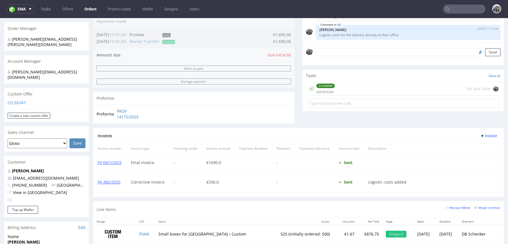
scroll to position [174, 0]
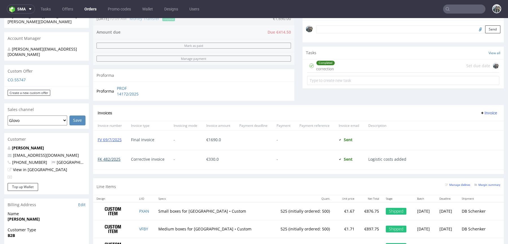
click at [115, 157] on link "FK 482/2025" at bounding box center [109, 158] width 23 height 5
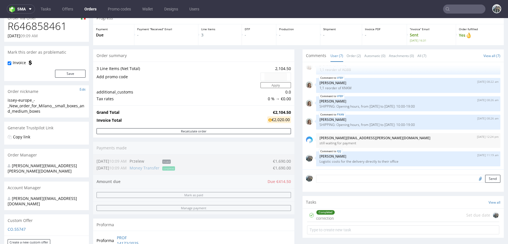
scroll to position [89, 0]
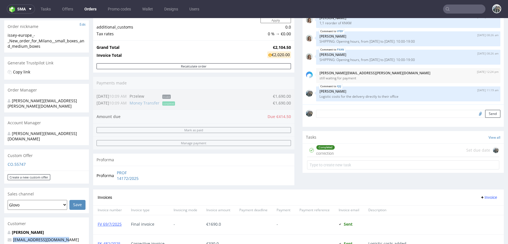
drag, startPoint x: 67, startPoint y: 228, endPoint x: 0, endPoint y: 228, distance: 66.9
click at [0, 195] on div "Order via Offer R646858461 03.06.2025 09:09 AM Mark this order as problematic I…" at bounding box center [254, 210] width 508 height 535
copy span "lucie.d@issey-europe.com"
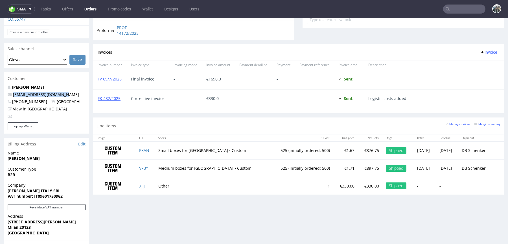
scroll to position [234, 0]
copy span "lucie.d@issey-europe.com"
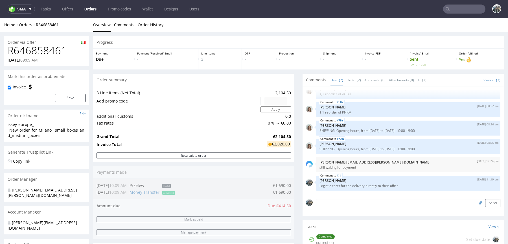
scroll to position [102, 0]
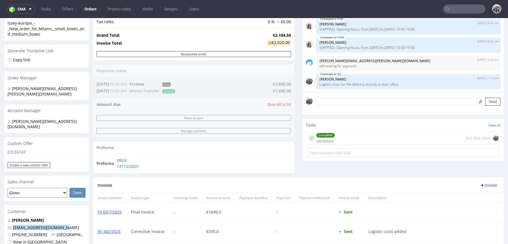
copy span "lucie.d@issey-europe.com"
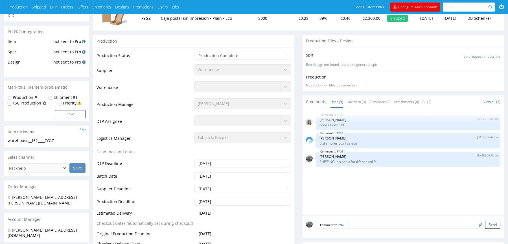
scroll to position [180, 0]
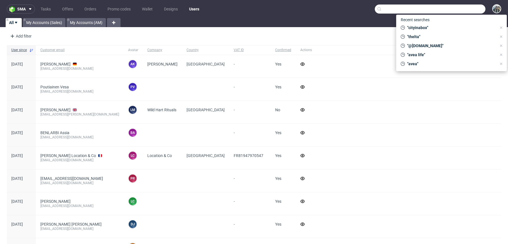
click at [449, 10] on input "text" at bounding box center [430, 9] width 111 height 9
paste input "PLIEG508005258"
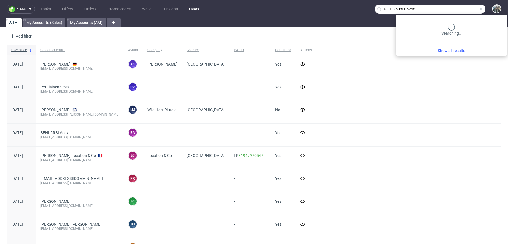
type input "PLIEG508005258"
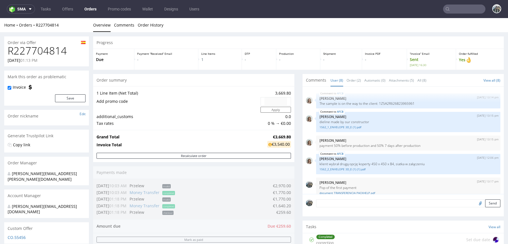
scroll to position [77, 0]
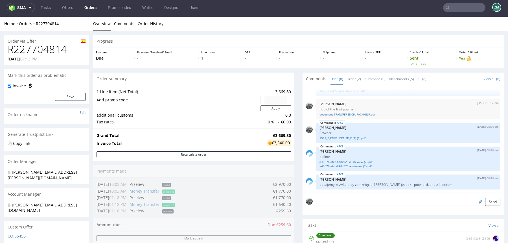
scroll to position [113, 0]
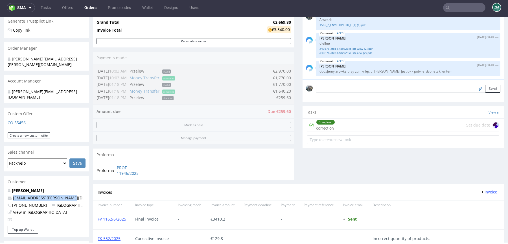
drag, startPoint x: 74, startPoint y: 189, endPoint x: 0, endPoint y: 187, distance: 73.7
click at [0, 187] on div "Order via Offer R227704814 [DATE] 01:13 PM [PERSON_NAME] this order as problema…" at bounding box center [254, 174] width 508 height 513
copy span "[EMAIL_ADDRESS][PERSON_NAME][DOMAIN_NAME]"
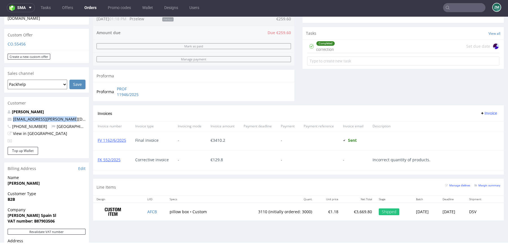
scroll to position [263, 0]
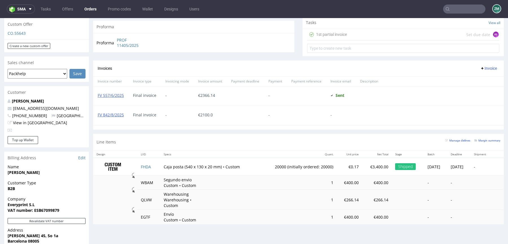
scroll to position [218, 0]
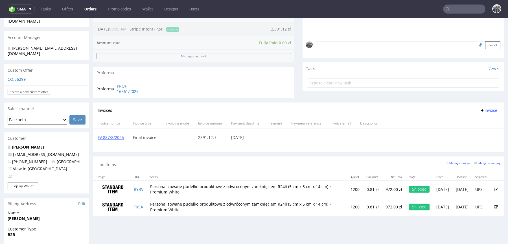
scroll to position [269, 0]
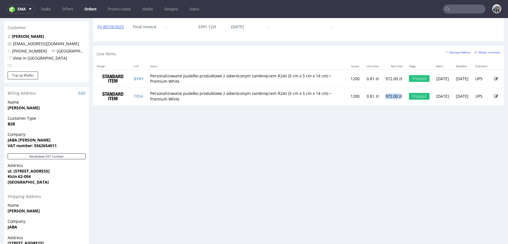
drag, startPoint x: 377, startPoint y: 94, endPoint x: 356, endPoint y: 89, distance: 22.3
click at [382, 92] on td "972.00 zł" at bounding box center [393, 97] width 23 height 18
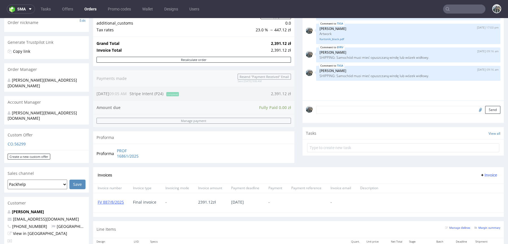
scroll to position [130, 0]
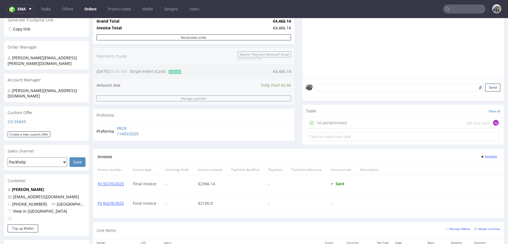
scroll to position [69, 0]
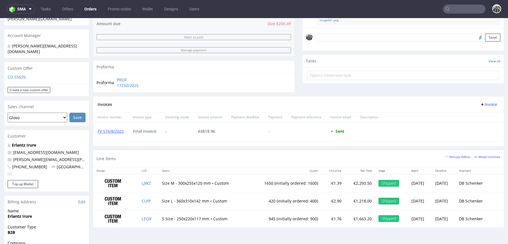
scroll to position [150, 0]
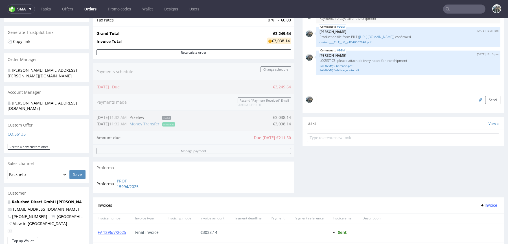
scroll to position [164, 0]
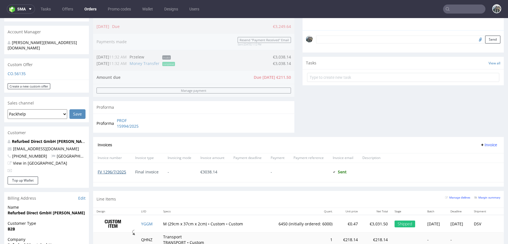
click at [119, 171] on link "FV 1296/7/2025" at bounding box center [112, 171] width 29 height 5
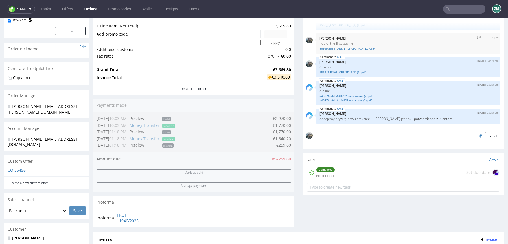
scroll to position [67, 0]
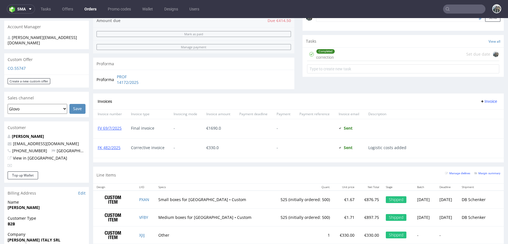
scroll to position [185, 0]
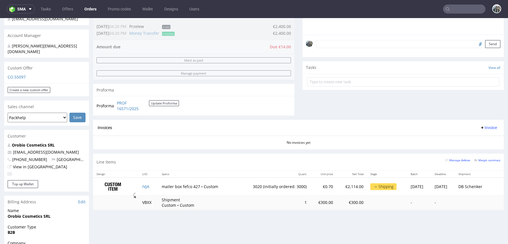
scroll to position [156, 0]
drag, startPoint x: 78, startPoint y: 146, endPoint x: 2, endPoint y: 146, distance: 76.2
click at [3, 146] on div "Order via Offer R798658182 [DATE] 06:45 PM Mark this order as problematic Invoi…" at bounding box center [254, 136] width 508 height 519
copy span "[EMAIL_ADDRESS][DOMAIN_NAME]"
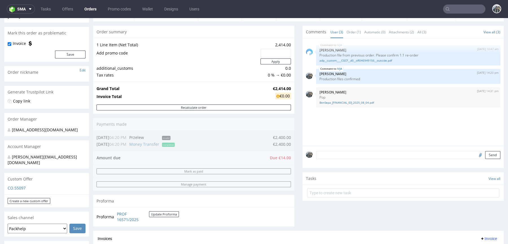
scroll to position [0, 0]
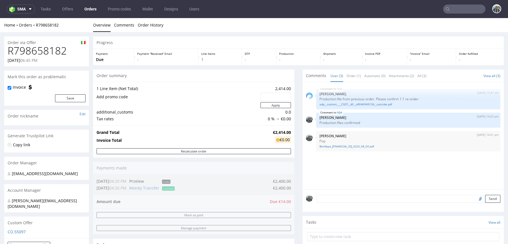
click at [51, 46] on h1 "R798658182" at bounding box center [47, 50] width 78 height 11
copy h1 "R798658182"
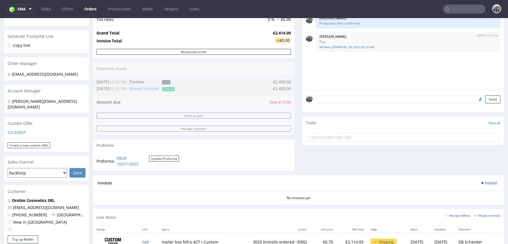
scroll to position [189, 0]
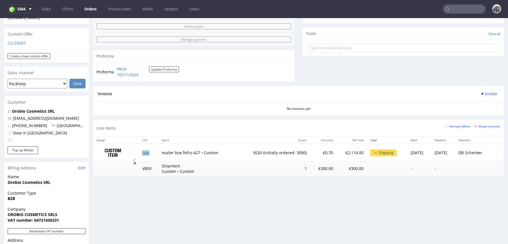
drag, startPoint x: 142, startPoint y: 152, endPoint x: 174, endPoint y: 124, distance: 42.3
click at [142, 152] on link "IVJA" at bounding box center [145, 152] width 7 height 5
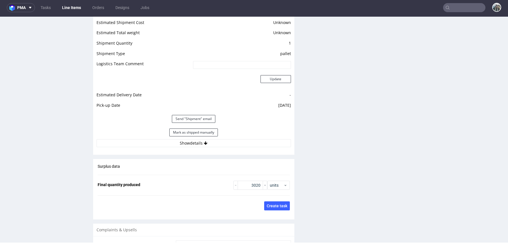
scroll to position [816, 0]
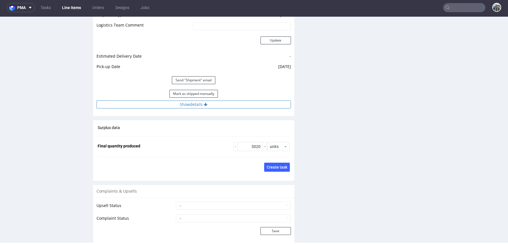
click at [191, 103] on button "Show details" at bounding box center [194, 104] width 194 height 8
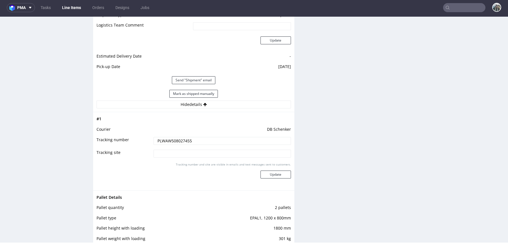
click at [180, 140] on input "PLWAW508027455" at bounding box center [222, 141] width 137 height 8
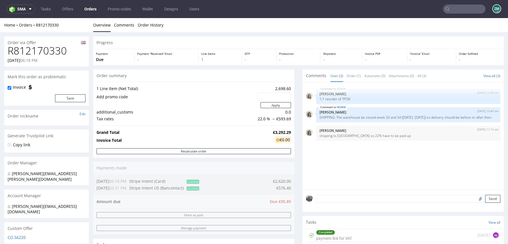
click at [38, 49] on h1 "R812170330" at bounding box center [47, 50] width 78 height 11
click at [38, 50] on h1 "R812170330" at bounding box center [47, 50] width 78 height 11
copy h1 "R812170330"
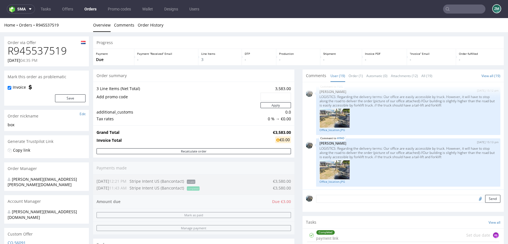
click at [47, 50] on h1 "R945537519" at bounding box center [47, 50] width 78 height 11
copy h1 "R945537519"
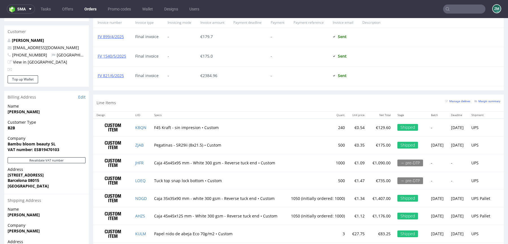
scroll to position [266, 0]
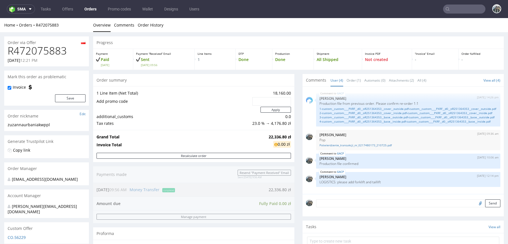
click at [52, 49] on h1 "R472075883" at bounding box center [47, 50] width 78 height 11
copy h1 "R472075883"
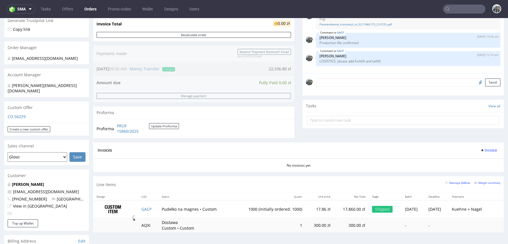
scroll to position [259, 0]
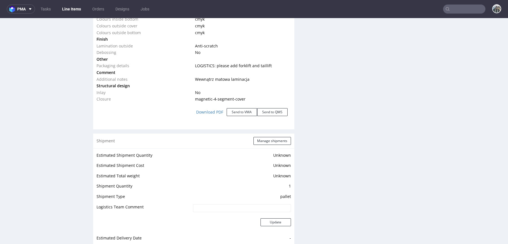
scroll to position [816, 0]
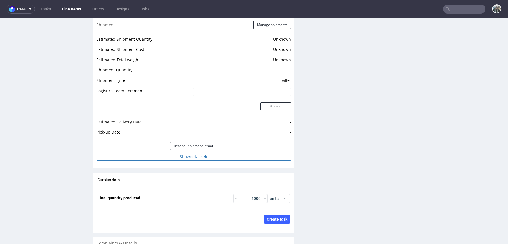
click at [211, 158] on button "Show details" at bounding box center [194, 157] width 194 height 8
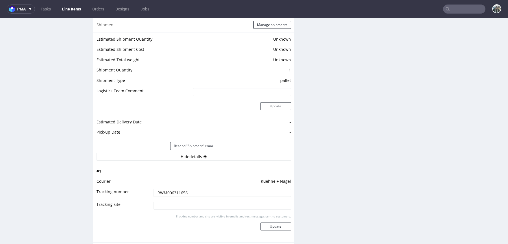
click at [197, 191] on input "RWM006311656" at bounding box center [222, 193] width 137 height 8
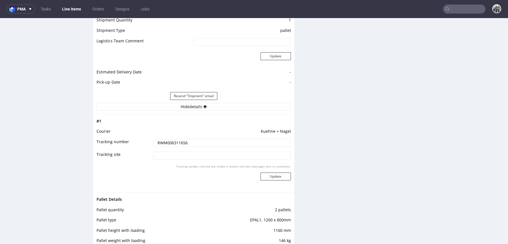
scroll to position [892, 0]
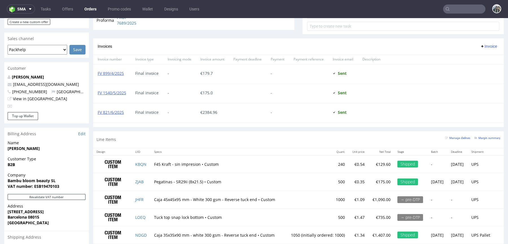
scroll to position [293, 0]
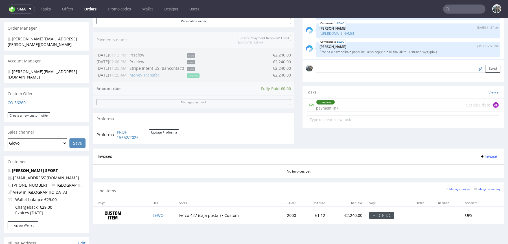
scroll to position [141, 0]
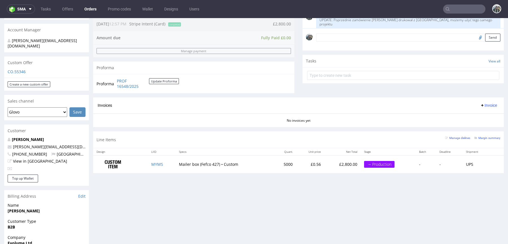
scroll to position [177, 0]
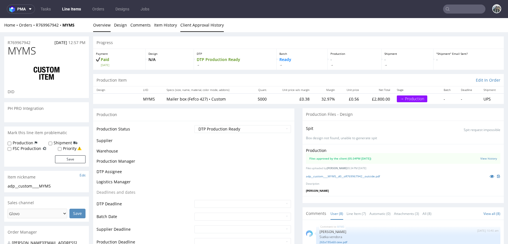
scroll to position [76, 0]
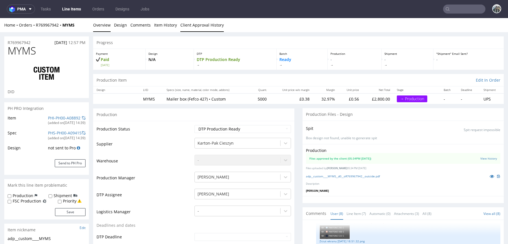
click at [197, 27] on link "Client Approval History" at bounding box center [201, 25] width 43 height 14
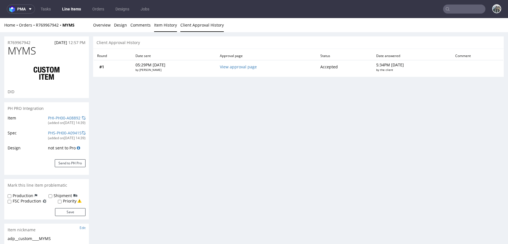
click at [161, 28] on link "Item History" at bounding box center [165, 25] width 23 height 14
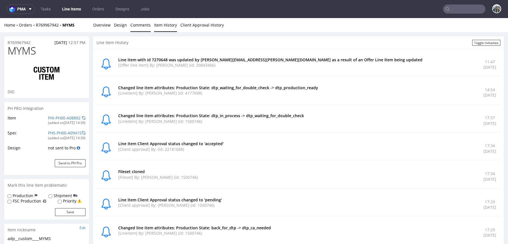
click at [138, 27] on link "Comments" at bounding box center [140, 25] width 20 height 14
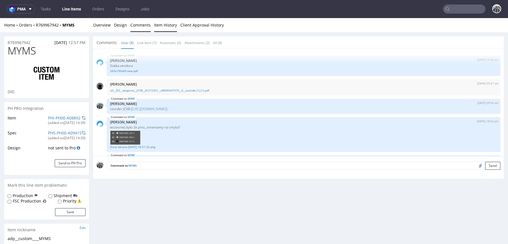
click at [167, 25] on link "Item History" at bounding box center [165, 25] width 23 height 14
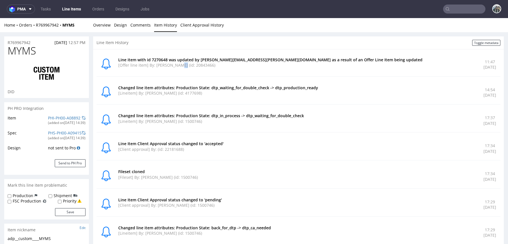
drag, startPoint x: 182, startPoint y: 67, endPoint x: 177, endPoint y: 63, distance: 6.5
click at [177, 63] on p "[Offer line item] By: Dawid Urbanowicz (id: 20843466)" at bounding box center [297, 65] width 358 height 6
click at [102, 27] on link "Overview" at bounding box center [102, 25] width 18 height 14
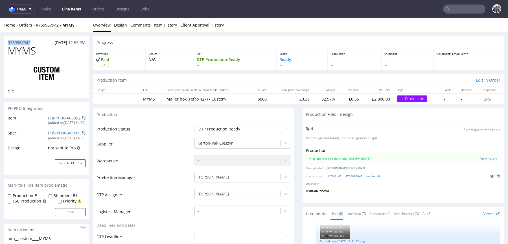
drag, startPoint x: 35, startPoint y: 42, endPoint x: 0, endPoint y: 42, distance: 35.0
copy p "R769967942"
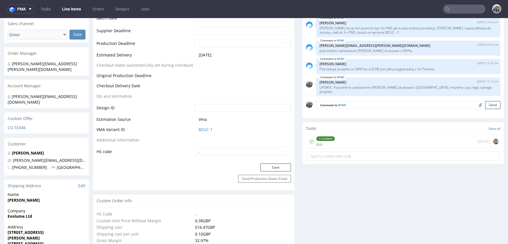
scroll to position [0, 0]
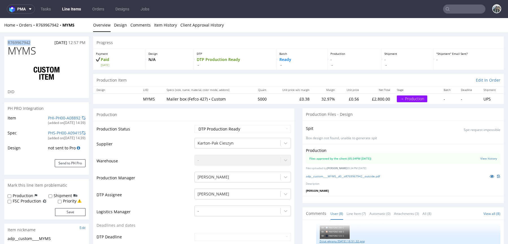
copy p "R769967942"
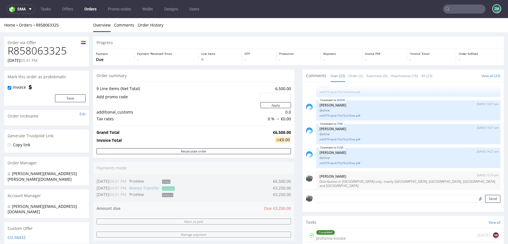
click at [53, 53] on h1 "R858063325" at bounding box center [47, 50] width 78 height 11
drag, startPoint x: 53, startPoint y: 53, endPoint x: 206, endPoint y: 31, distance: 154.8
click at [53, 53] on h1 "R858063325" at bounding box center [47, 50] width 78 height 11
copy h1 "R858063325"
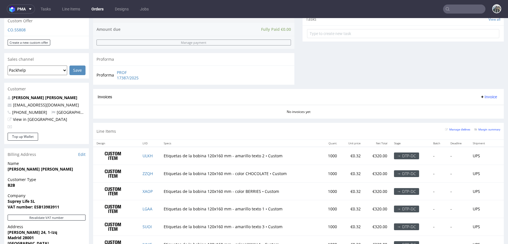
scroll to position [246, 0]
